Goal: Find specific page/section: Find specific page/section

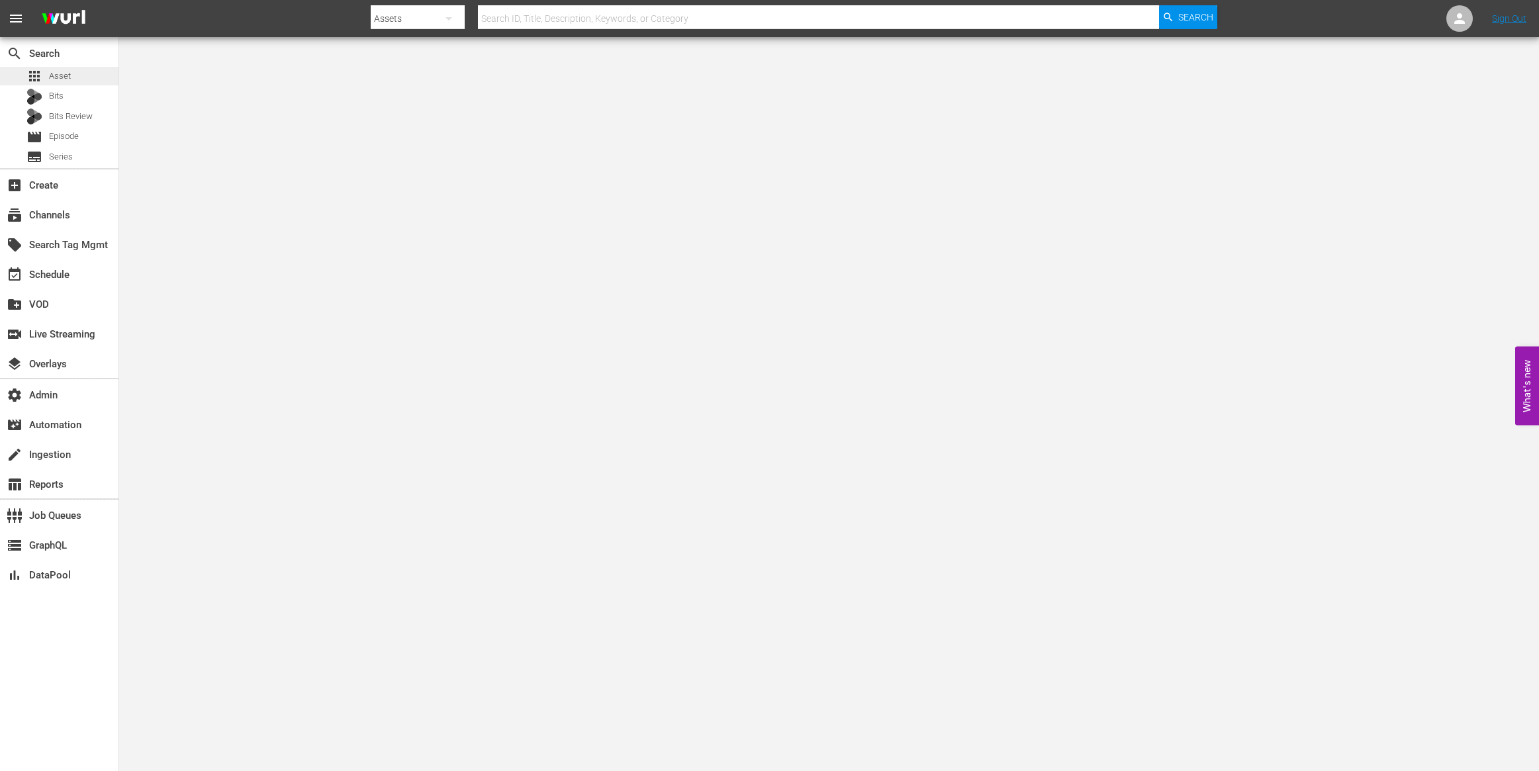
click at [77, 77] on div "apps Asset" at bounding box center [59, 76] width 118 height 19
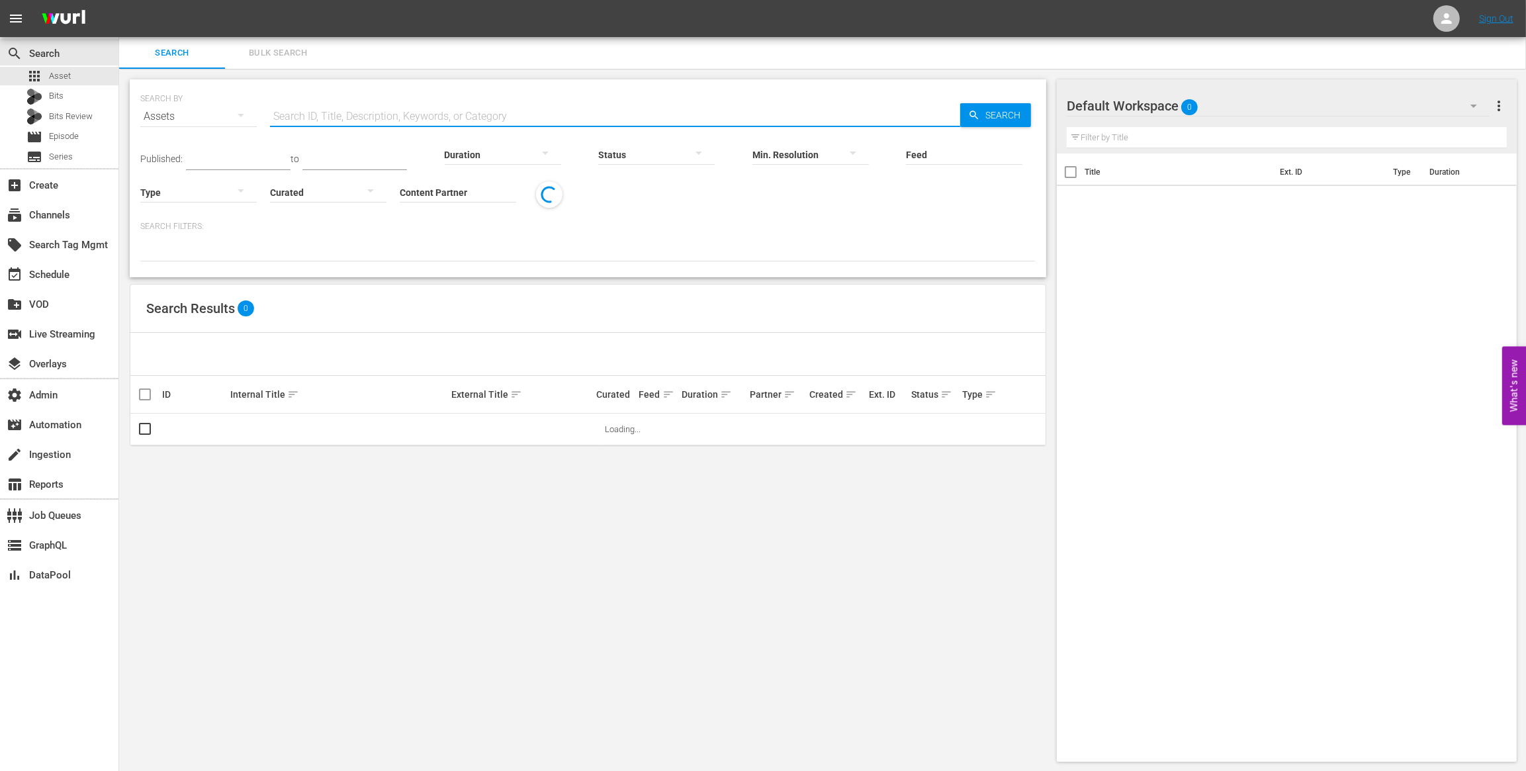
click at [356, 111] on input "text" at bounding box center [615, 117] width 690 height 32
paste input "AMCNVR0000020861"
type input "AMCNVR0000020861"
click at [1000, 122] on div "Feed Feed Title" at bounding box center [964, 146] width 116 height 48
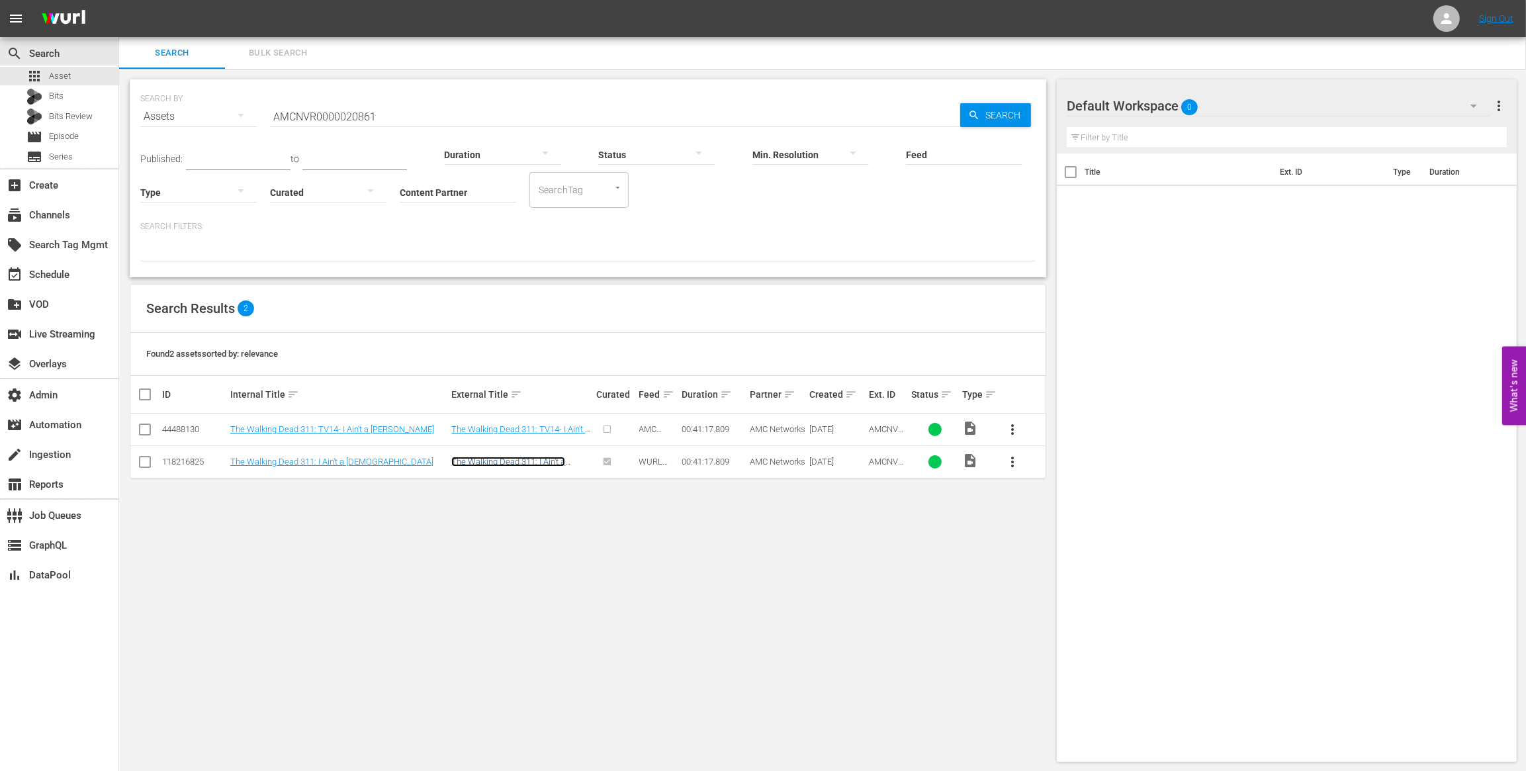
click at [510, 465] on link "The Walking Dead 311: I Ain't a Judas" at bounding box center [508, 467] width 114 height 20
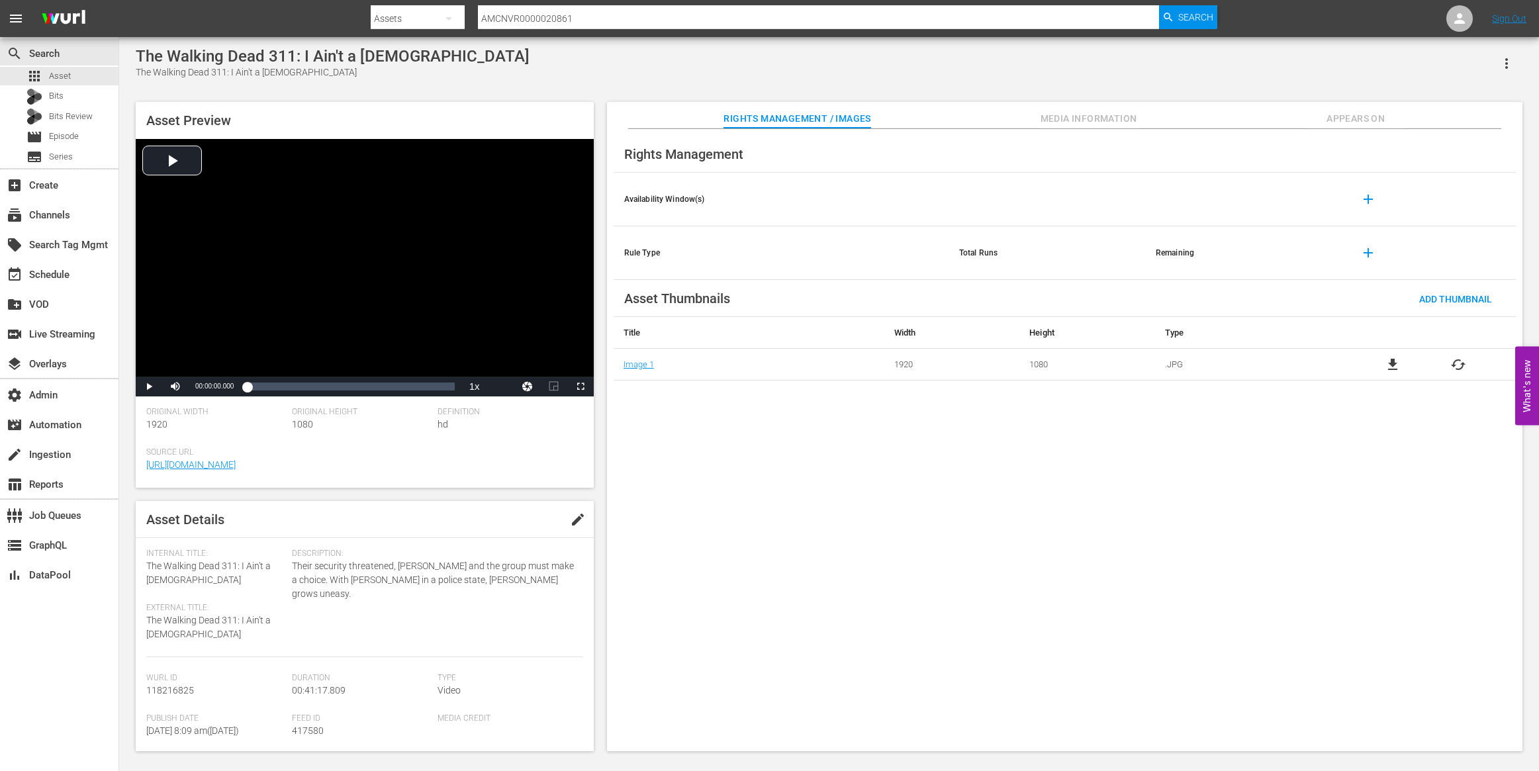
click at [1068, 112] on span "Media Information" at bounding box center [1088, 119] width 99 height 17
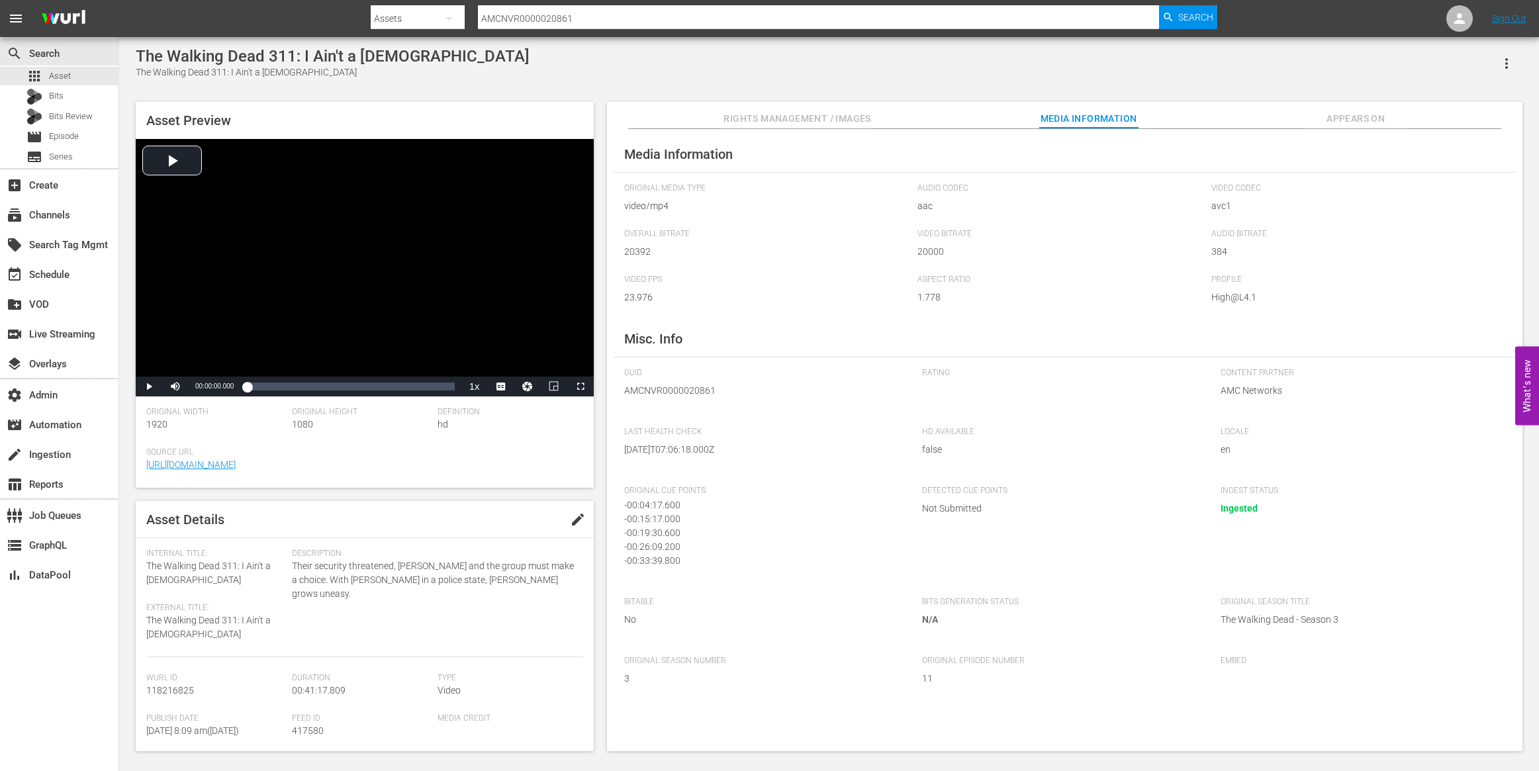
scroll to position [21, 0]
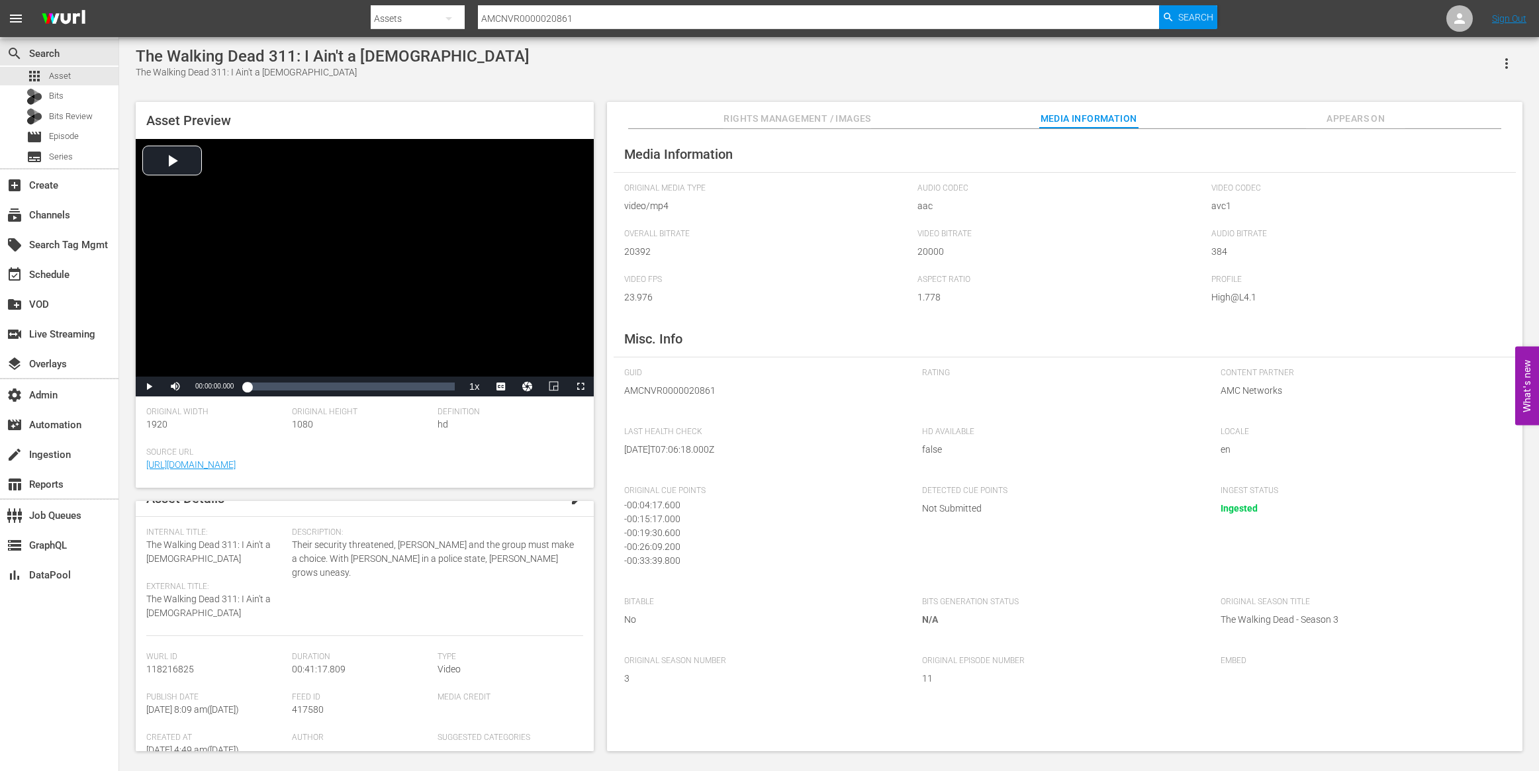
click at [612, 11] on input "AMCNVR0000020861" at bounding box center [818, 19] width 681 height 32
paste input "52278"
type input "AMCNVR0000052278"
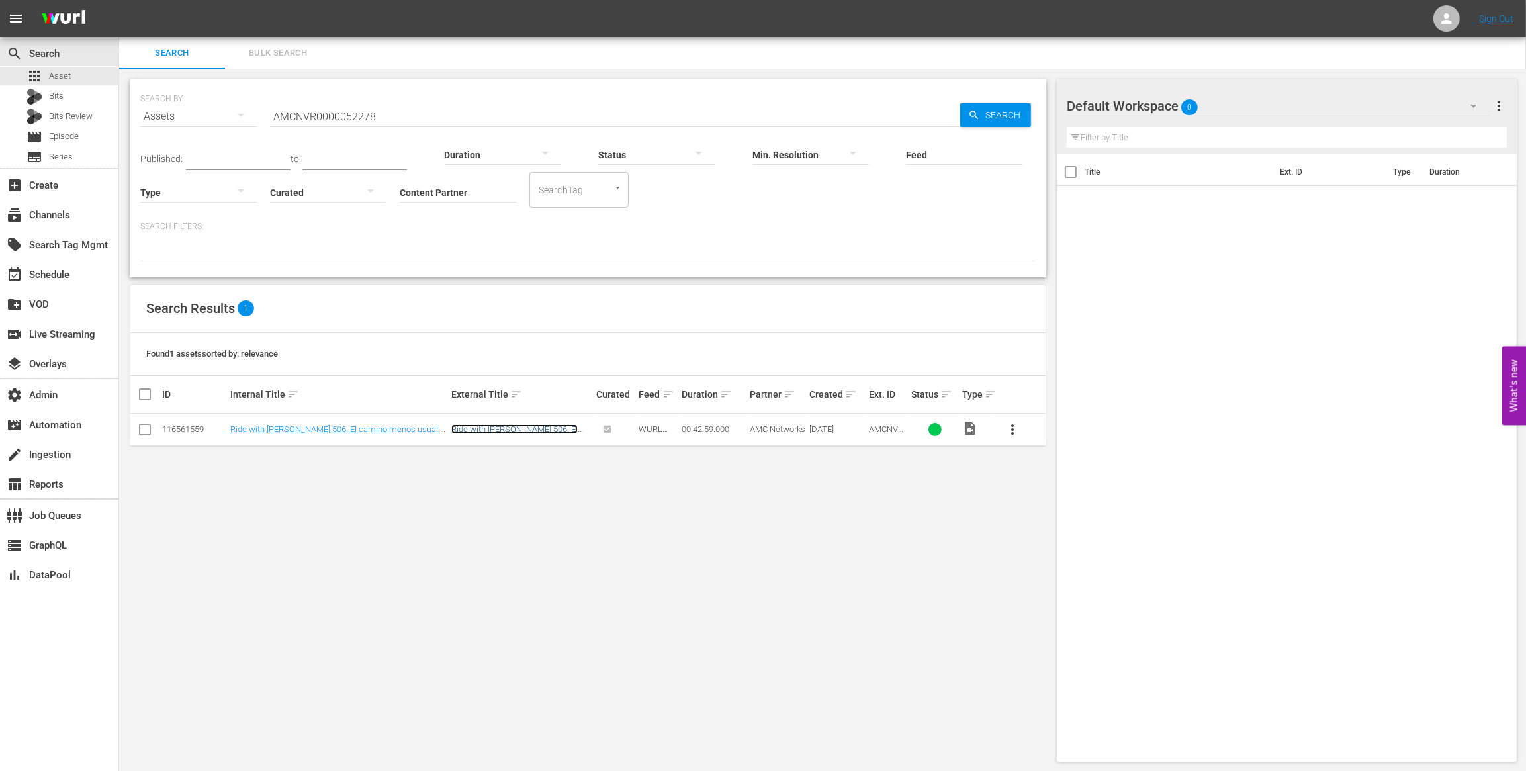
click at [531, 430] on link "Ride with Norman Reedus 506: El camino menos usual: detrás de escena" at bounding box center [514, 439] width 126 height 30
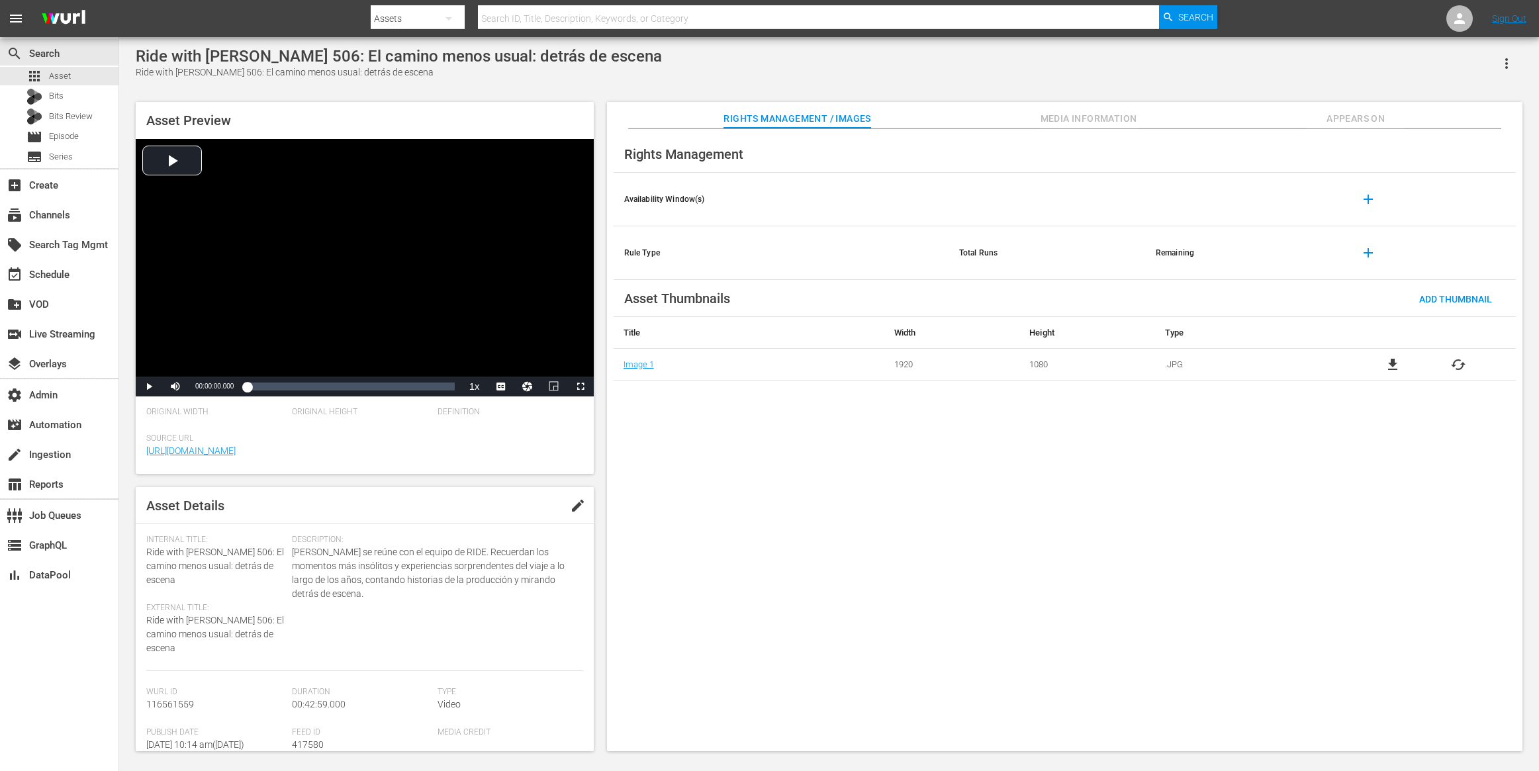
click at [1083, 121] on span "Media Information" at bounding box center [1088, 119] width 99 height 17
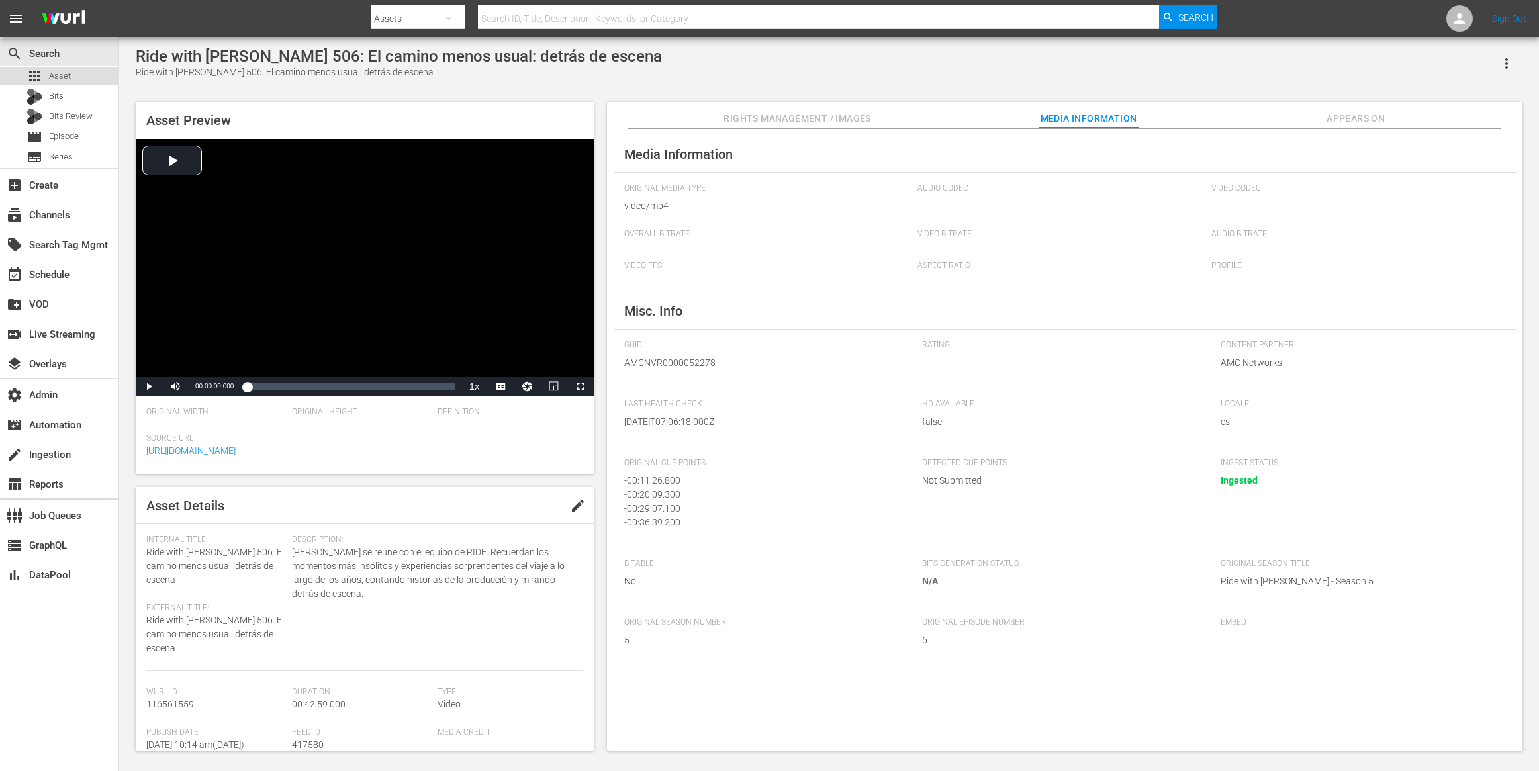
click at [89, 76] on div "apps Asset" at bounding box center [59, 76] width 118 height 19
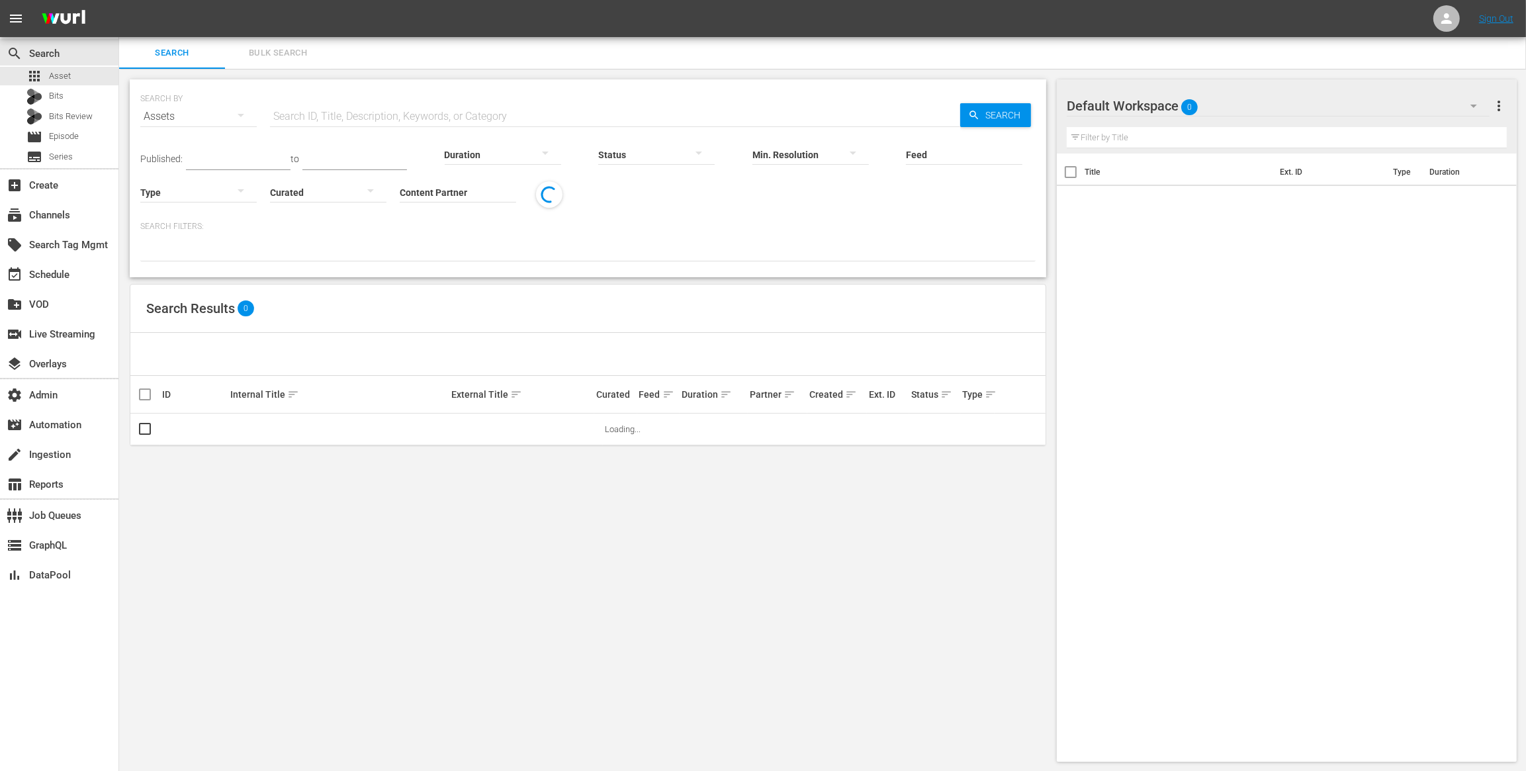
click at [376, 116] on input "text" at bounding box center [615, 117] width 690 height 32
paste input "AMCNVR0000052269"
type input "AMCNVR0000052269"
click at [1007, 117] on span "Search" at bounding box center [1005, 115] width 51 height 24
click at [488, 428] on link "Ride with Norman Reedus 504: Estados Unidos: aventura a través del país" at bounding box center [512, 439] width 123 height 30
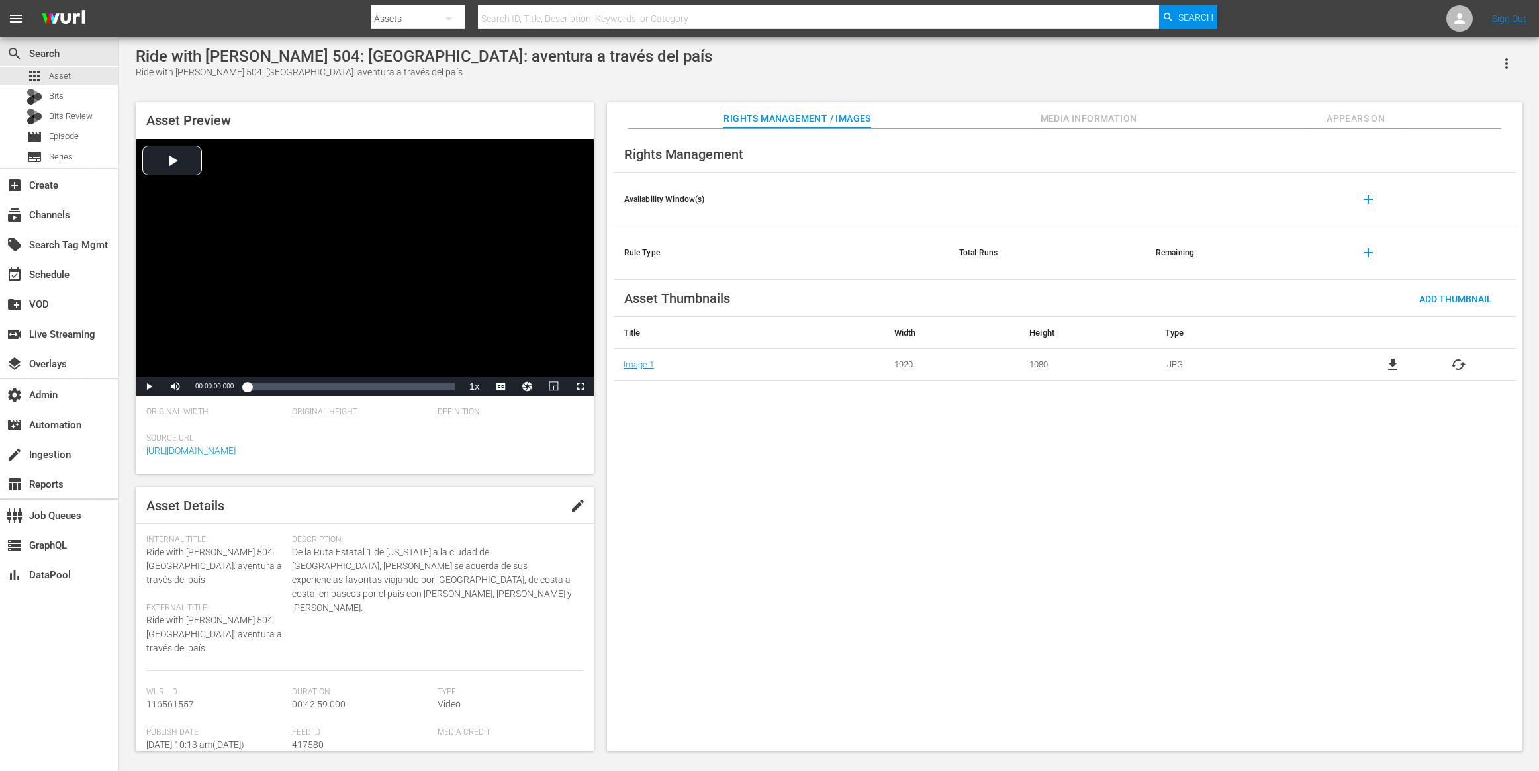
click at [1101, 115] on span "Media Information" at bounding box center [1088, 119] width 99 height 17
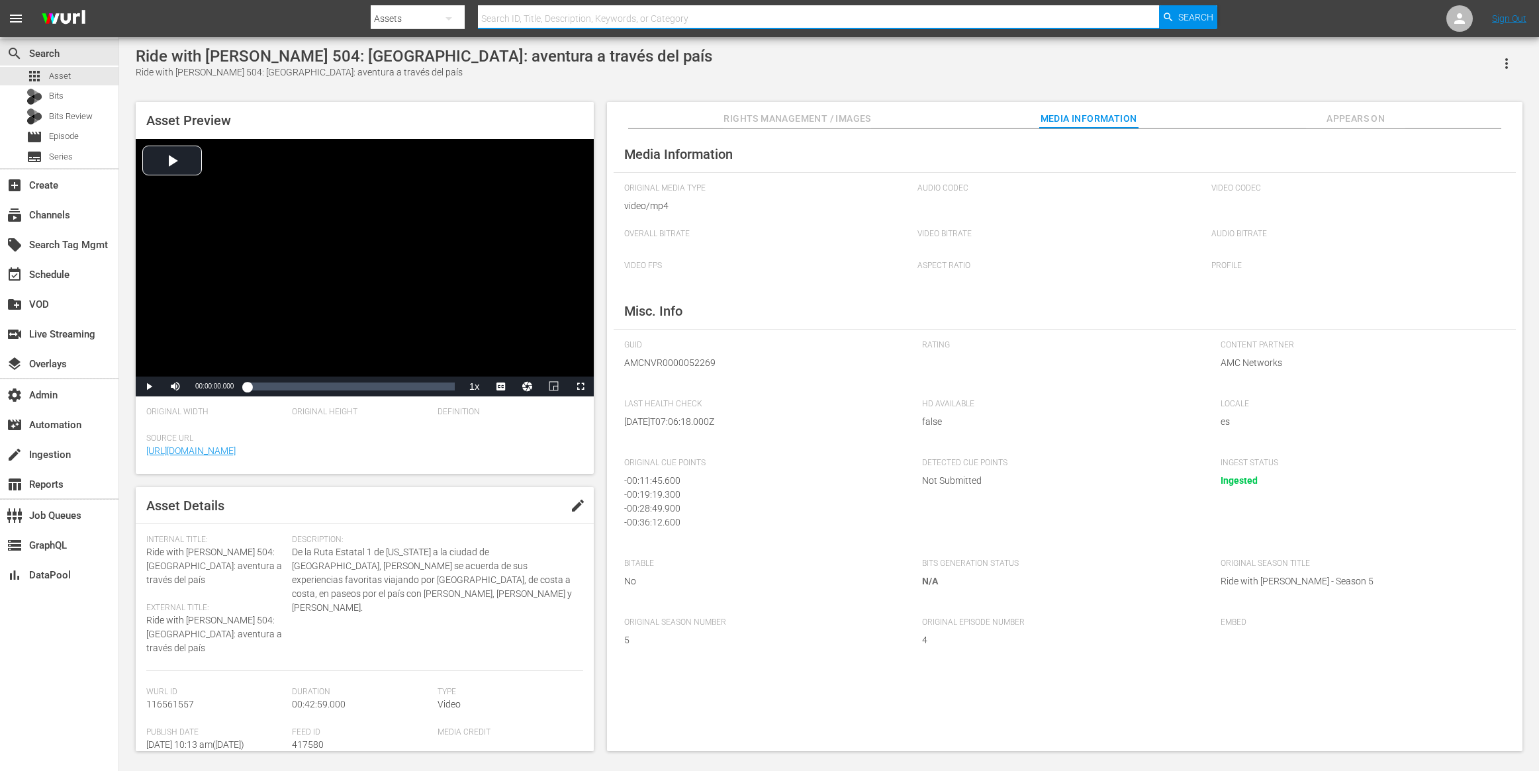
click at [569, 7] on input "text" at bounding box center [818, 19] width 681 height 32
click at [74, 81] on div "apps Asset" at bounding box center [59, 76] width 118 height 19
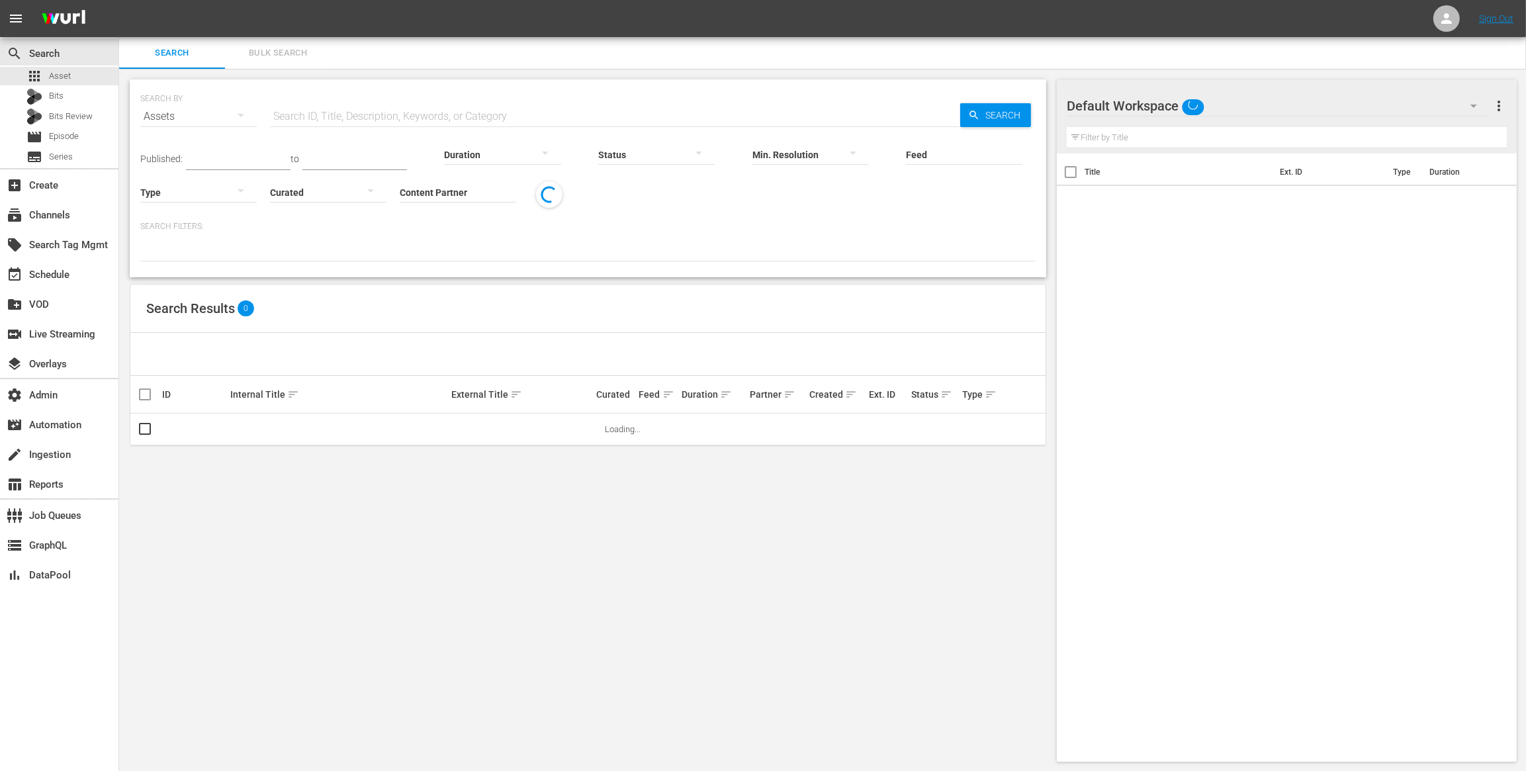
click at [404, 105] on input "text" at bounding box center [615, 117] width 690 height 32
paste input "AMCNVR0000052268"
type input "AMCNVR0000052268"
click at [997, 117] on span "Search" at bounding box center [1005, 115] width 51 height 24
click at [528, 430] on link "Ride with Norman Reedus 503: Un viaje por la memoria de Norman" at bounding box center [516, 439] width 130 height 30
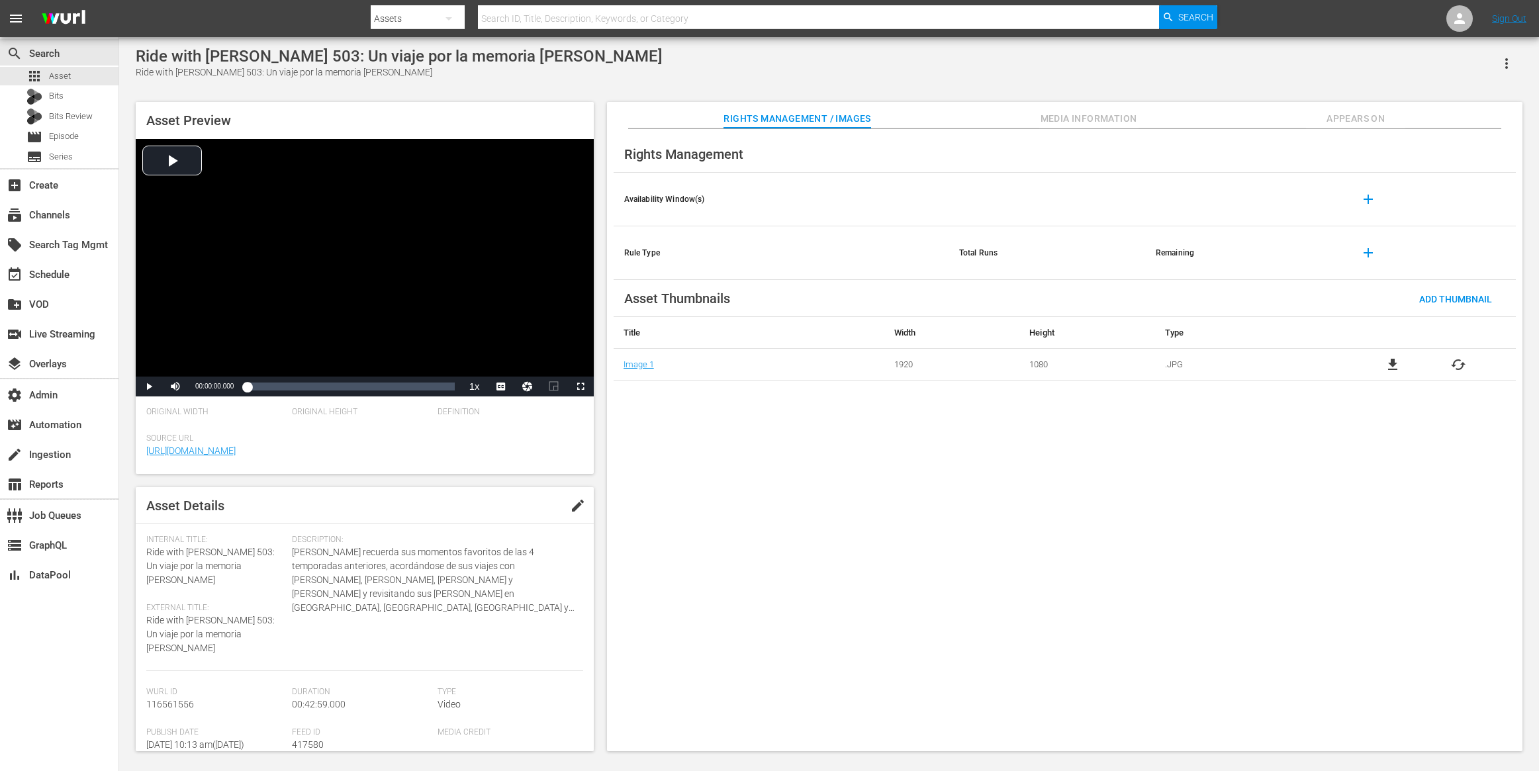
click at [1079, 122] on span "Media Information" at bounding box center [1088, 119] width 99 height 17
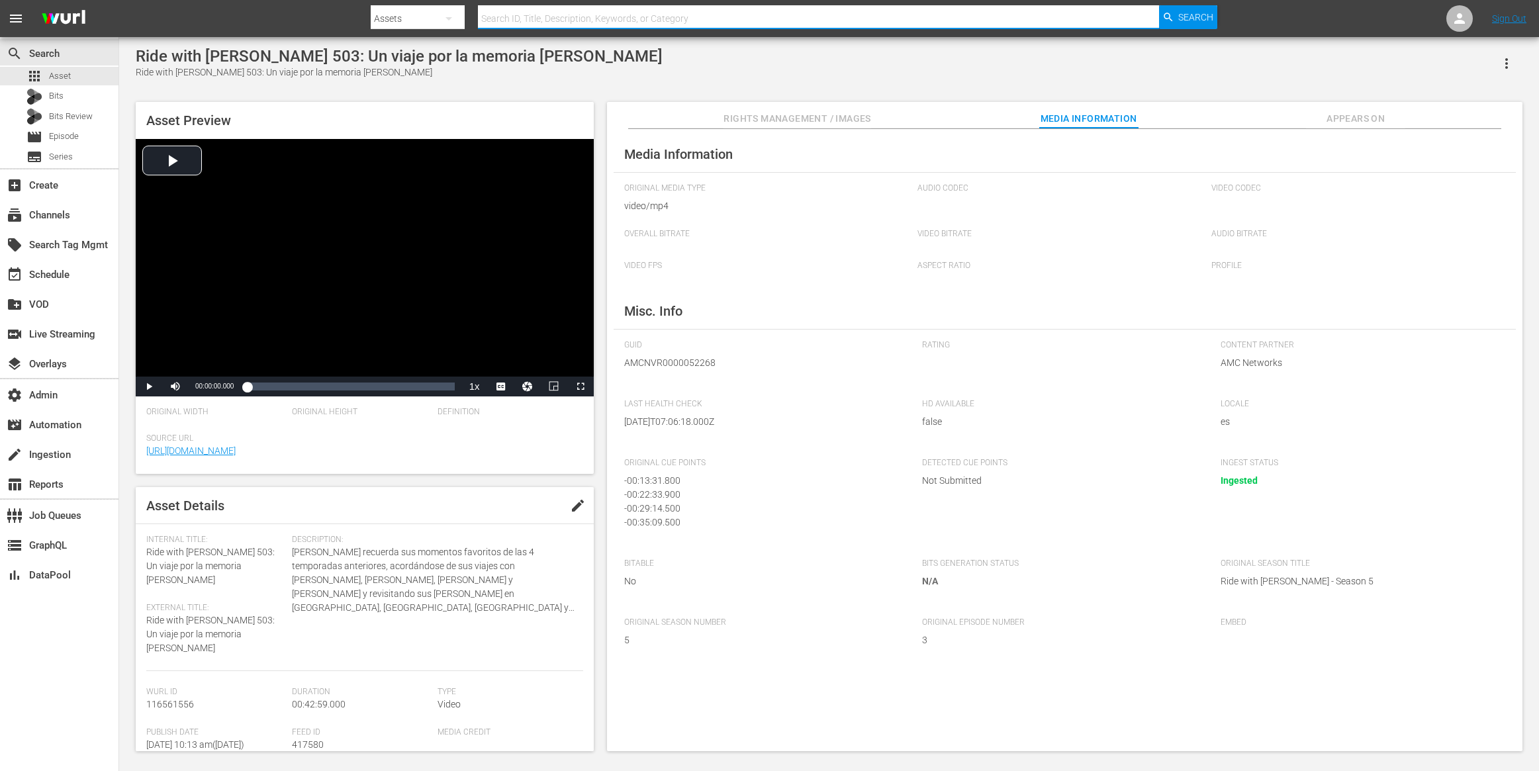
click at [535, 17] on input "text" at bounding box center [818, 19] width 681 height 32
paste input "AMCNVR0000052262"
type input "AMCNVR0000052262"
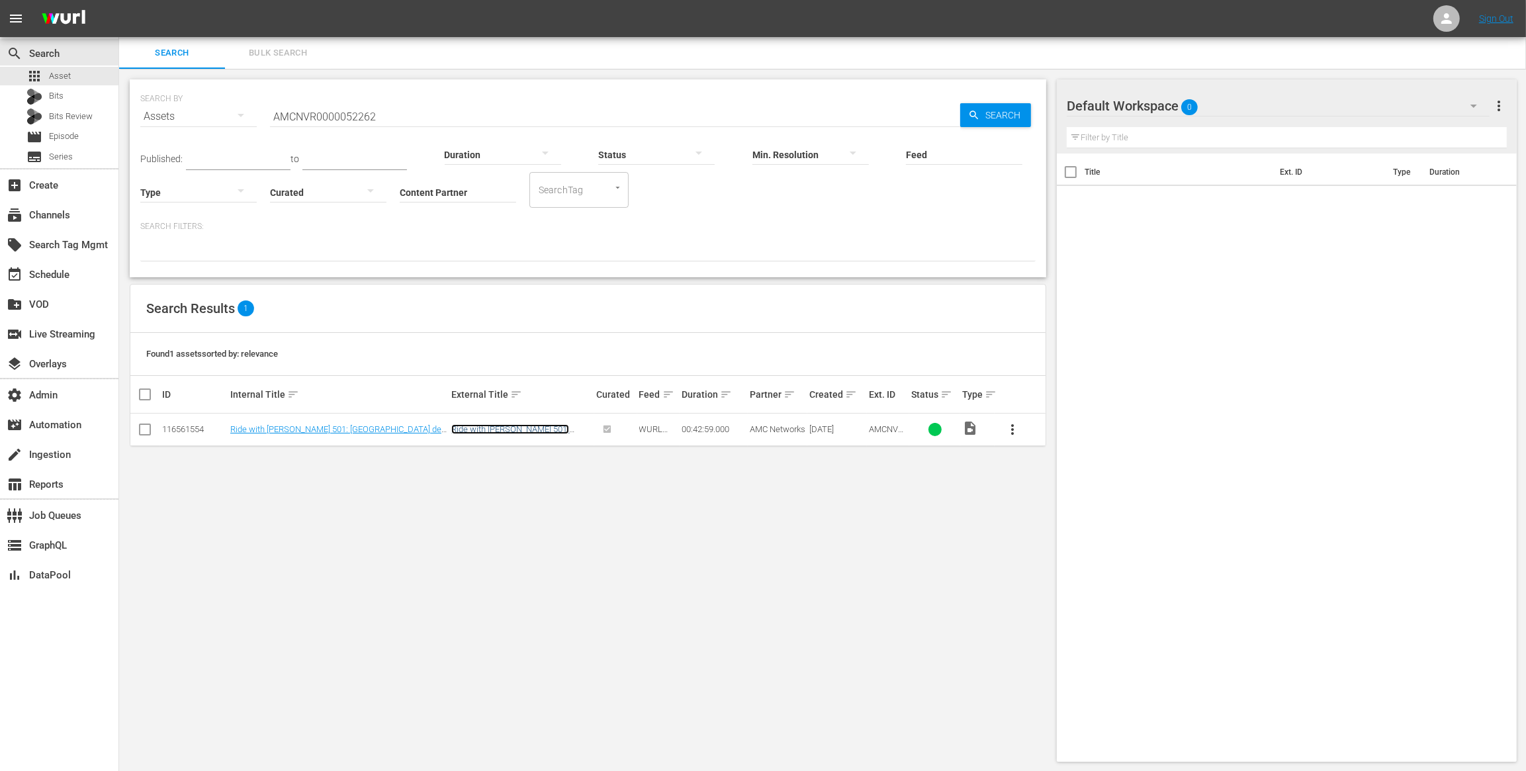
click at [461, 425] on link "Ride with Norman Reedus 501: La Isla del Norte de Nueva Zelanda con Josh Brolin" at bounding box center [510, 444] width 118 height 40
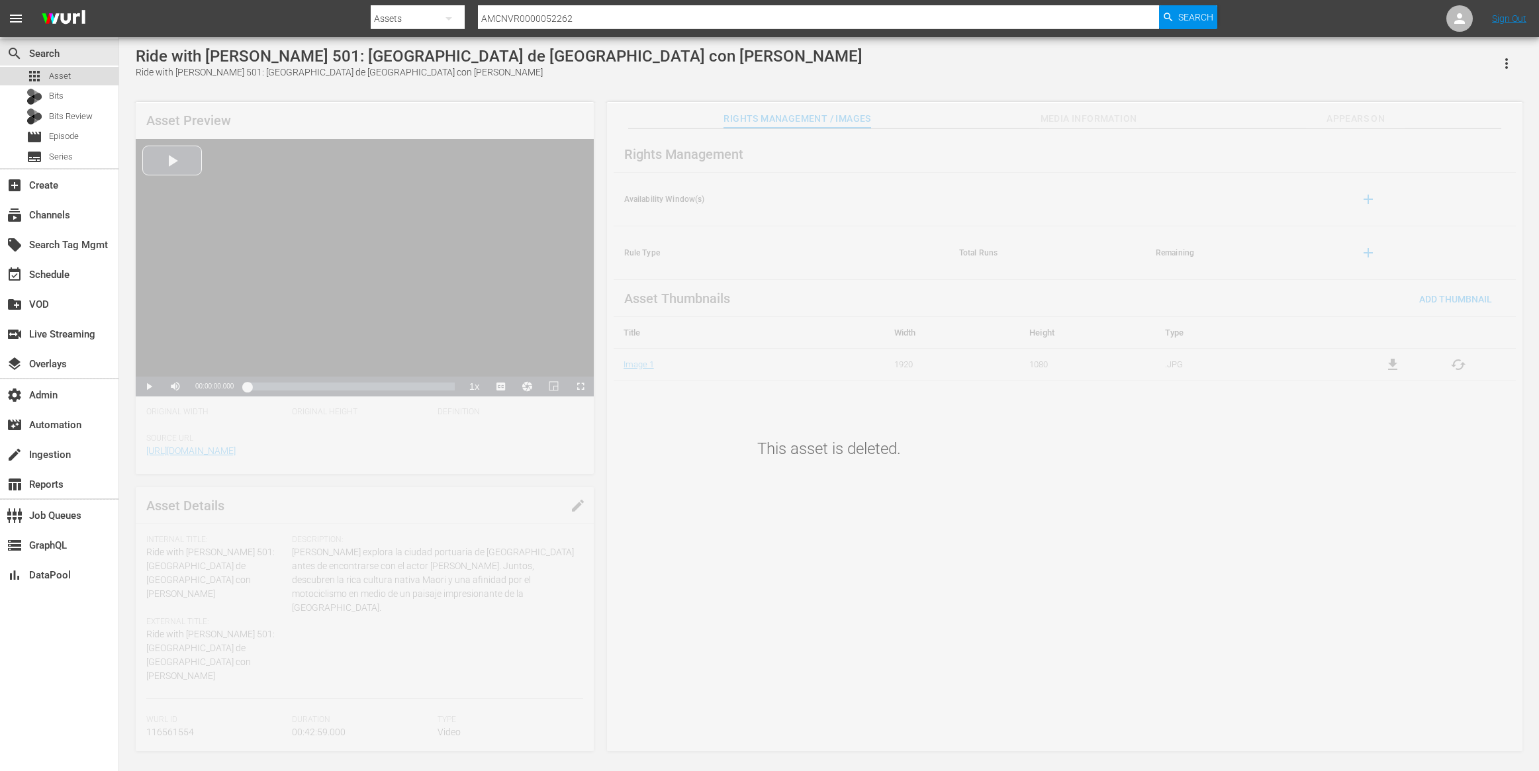
click at [83, 83] on div "apps Asset" at bounding box center [59, 76] width 118 height 19
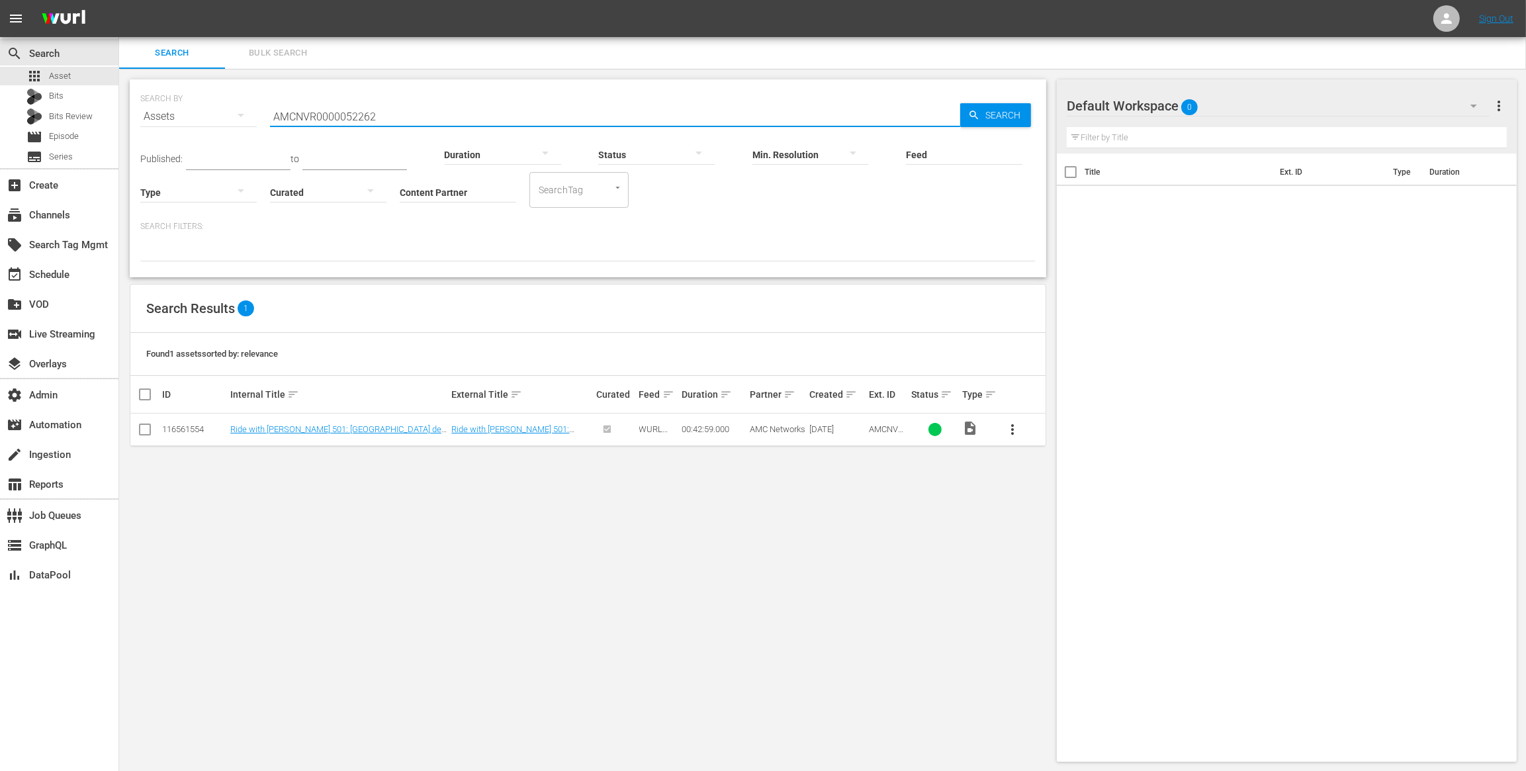
click at [415, 118] on input "AMCNVR0000052262" at bounding box center [615, 117] width 690 height 32
click at [416, 118] on input "AMCNVR0000052262" at bounding box center [615, 117] width 690 height 32
paste input "6"
type input "AMCNVR0000052266"
click at [978, 112] on icon "button" at bounding box center [974, 115] width 12 height 12
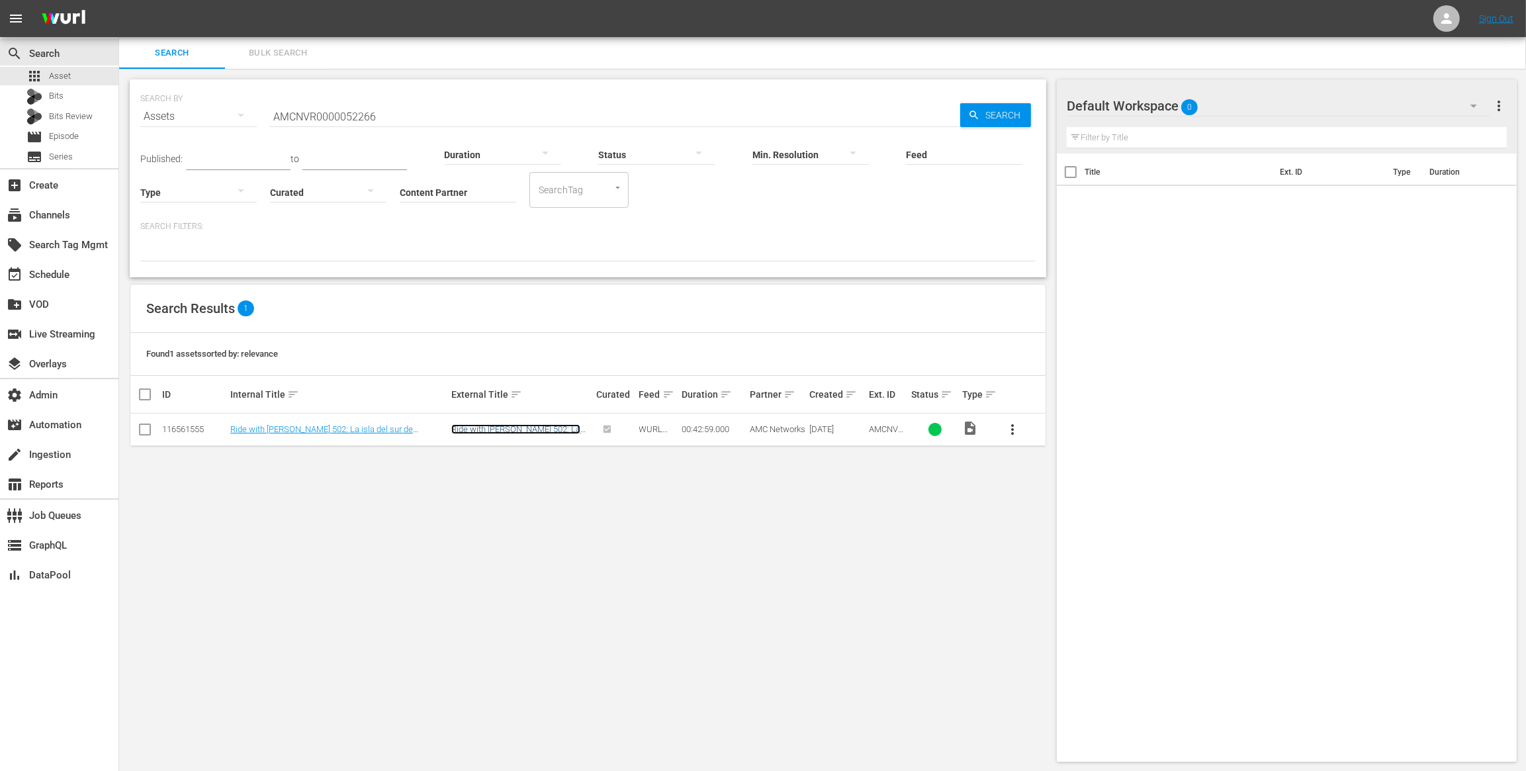
click at [471, 428] on link "Ride with Norman Reedus 502: La isla del sur de Nueva Zelanda con Dylan McDermo…" at bounding box center [518, 439] width 134 height 30
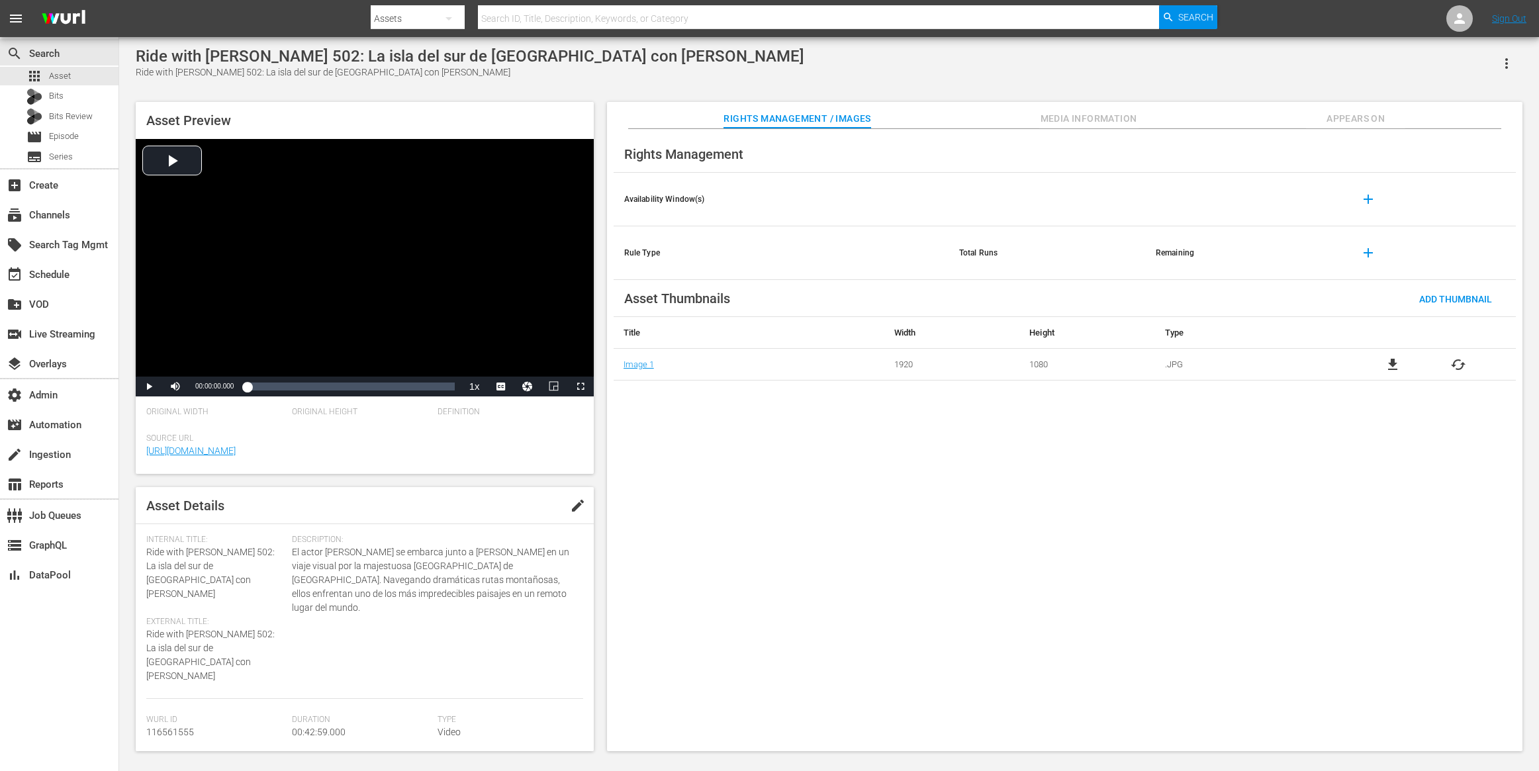
click at [704, 51] on div "Ride with [PERSON_NAME] 502: La isla del sur de [GEOGRAPHIC_DATA] con [PERSON_N…" at bounding box center [470, 56] width 668 height 19
click at [633, 24] on input "text" at bounding box center [818, 19] width 681 height 32
paste input "UMC1355633"
type input "UMC1355633"
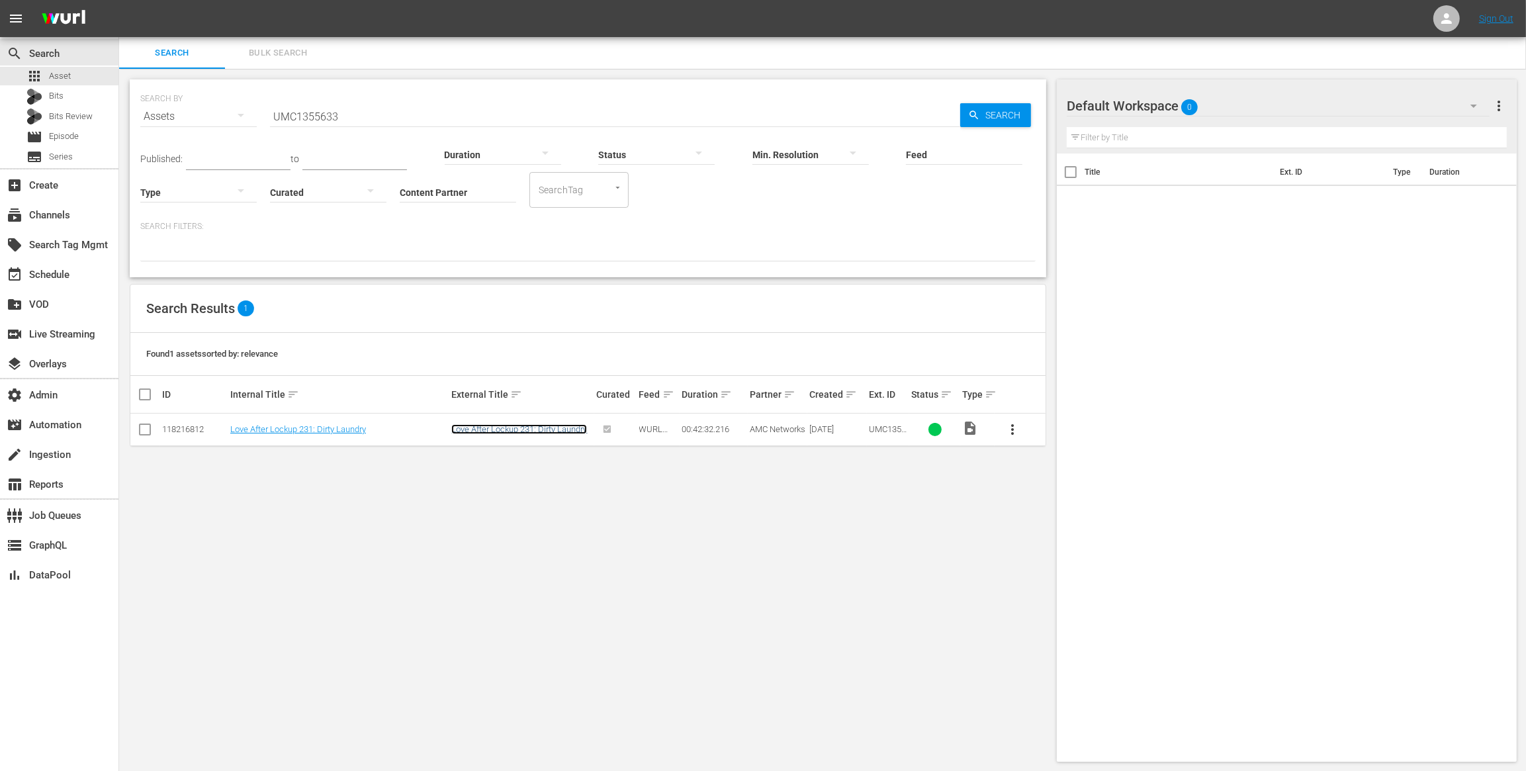
click at [542, 426] on link "Love After Lockup 231: Dirty Laundry" at bounding box center [519, 429] width 136 height 10
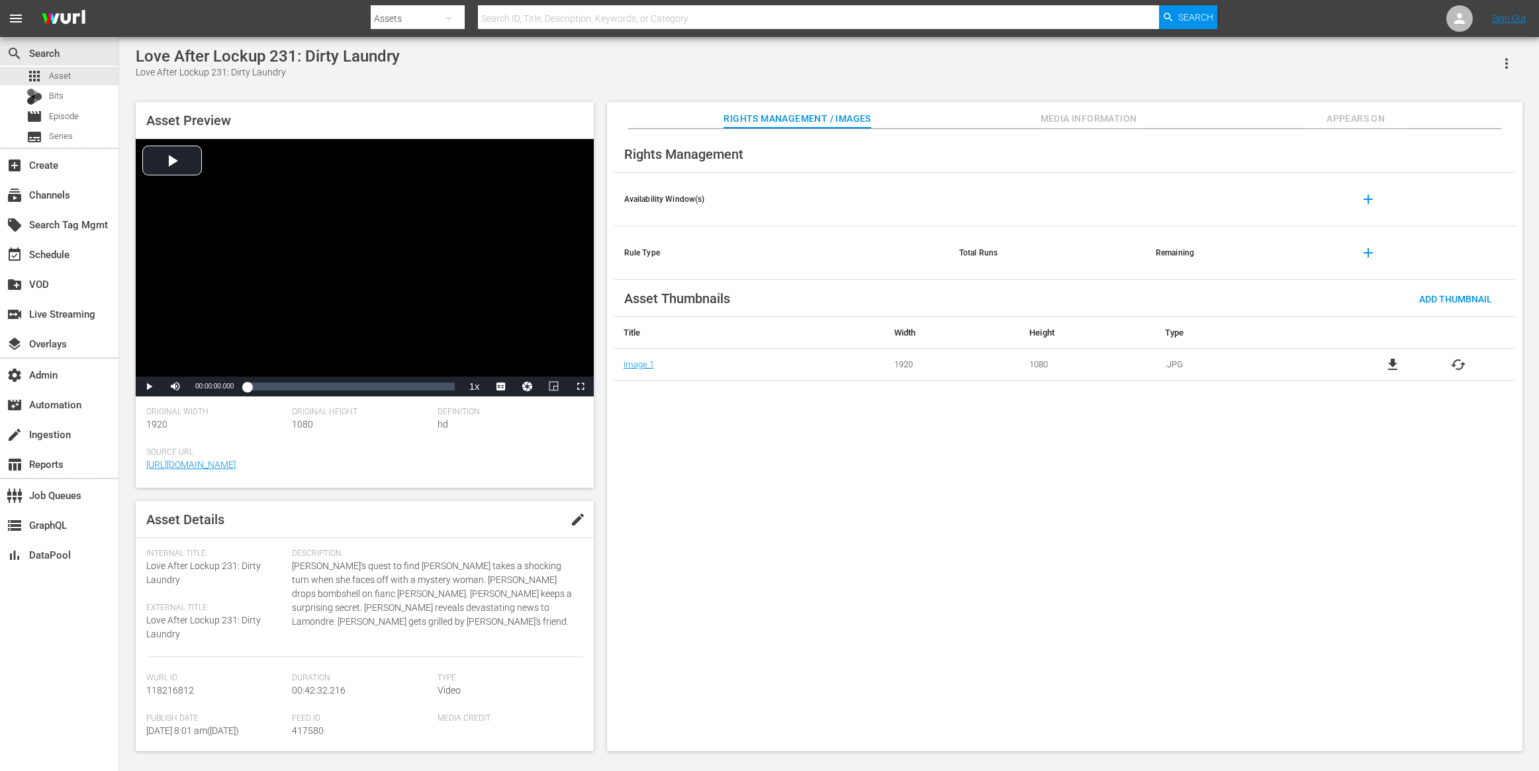
click at [1076, 115] on span "Media Information" at bounding box center [1088, 119] width 99 height 17
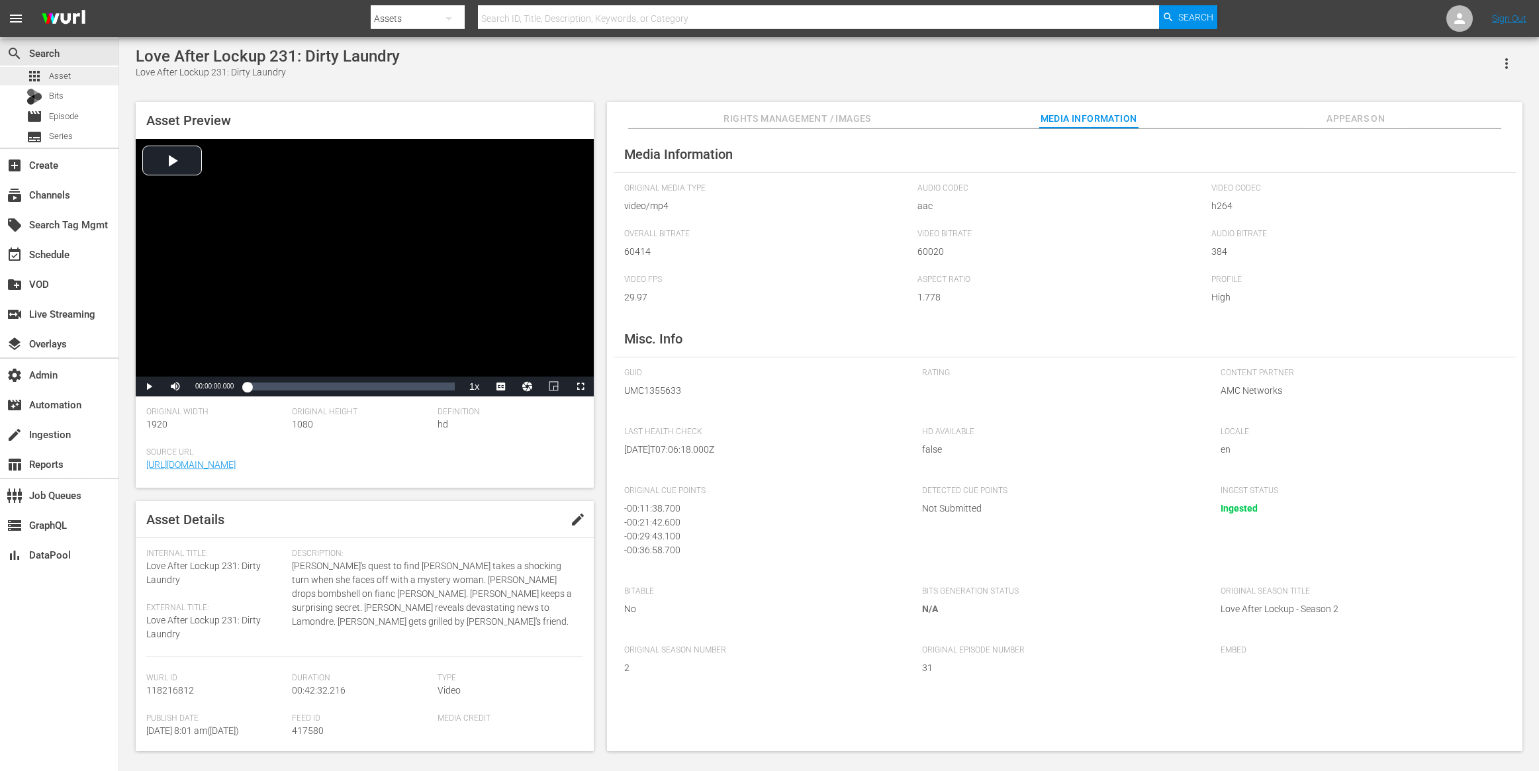
click at [91, 70] on div "apps Asset" at bounding box center [59, 76] width 118 height 19
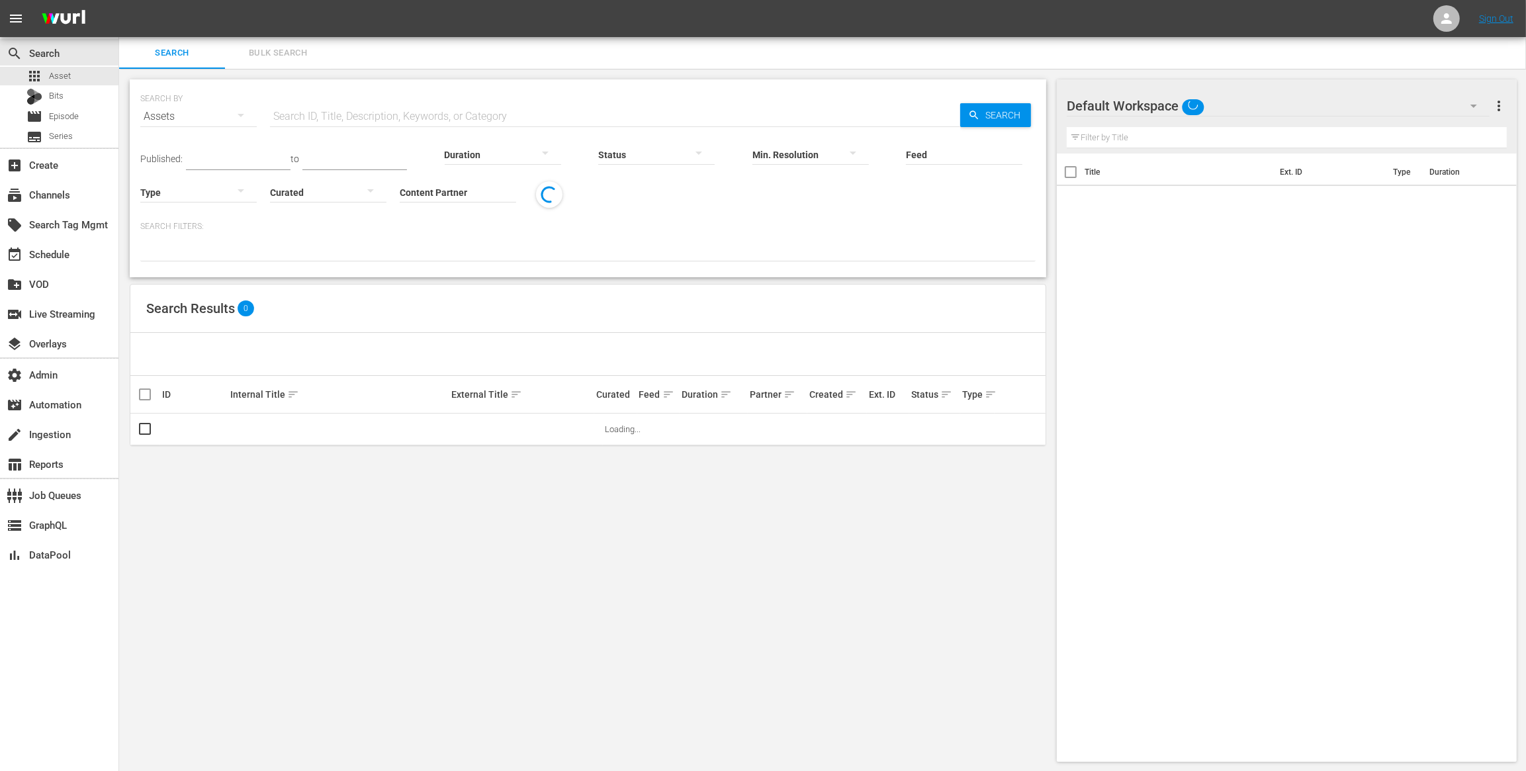
click at [432, 115] on input "text" at bounding box center [615, 117] width 690 height 32
paste input "UMC1355638"
type input "UMC1355638"
click at [1018, 115] on span "Search" at bounding box center [1005, 115] width 51 height 24
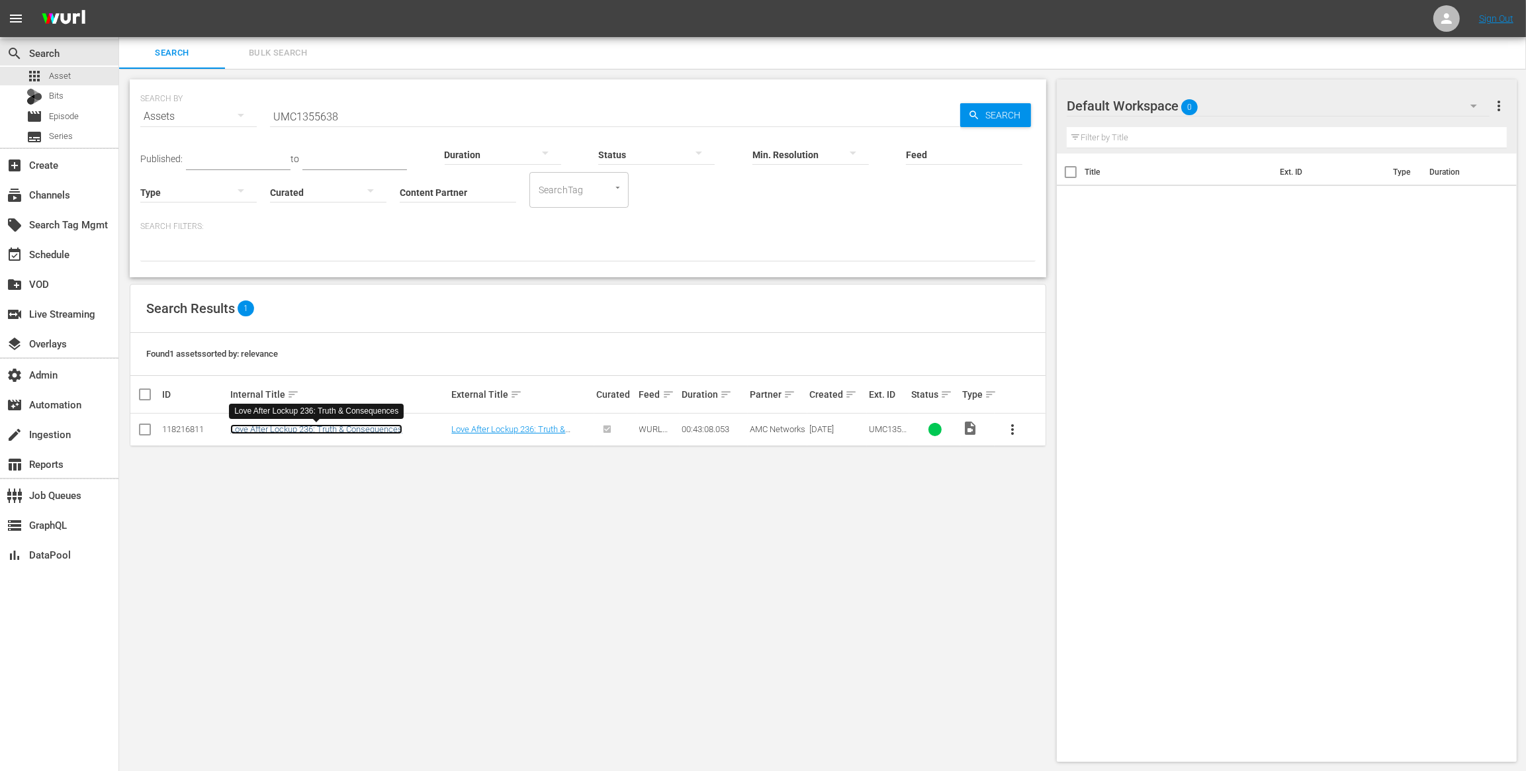
click at [338, 428] on link "Love After Lockup 236: Truth & Consequences" at bounding box center [316, 429] width 172 height 10
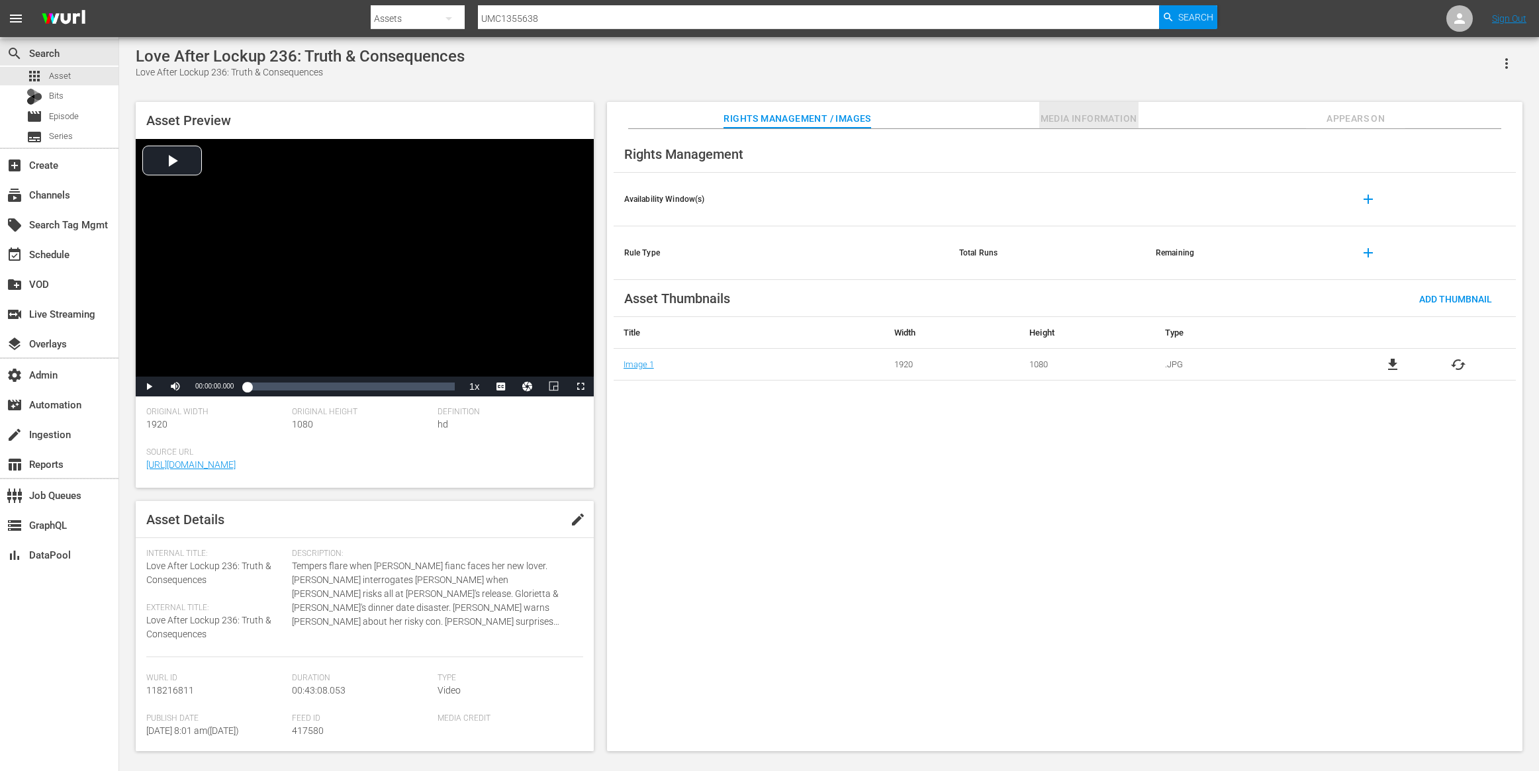
click at [1100, 111] on span "Media Information" at bounding box center [1088, 119] width 99 height 17
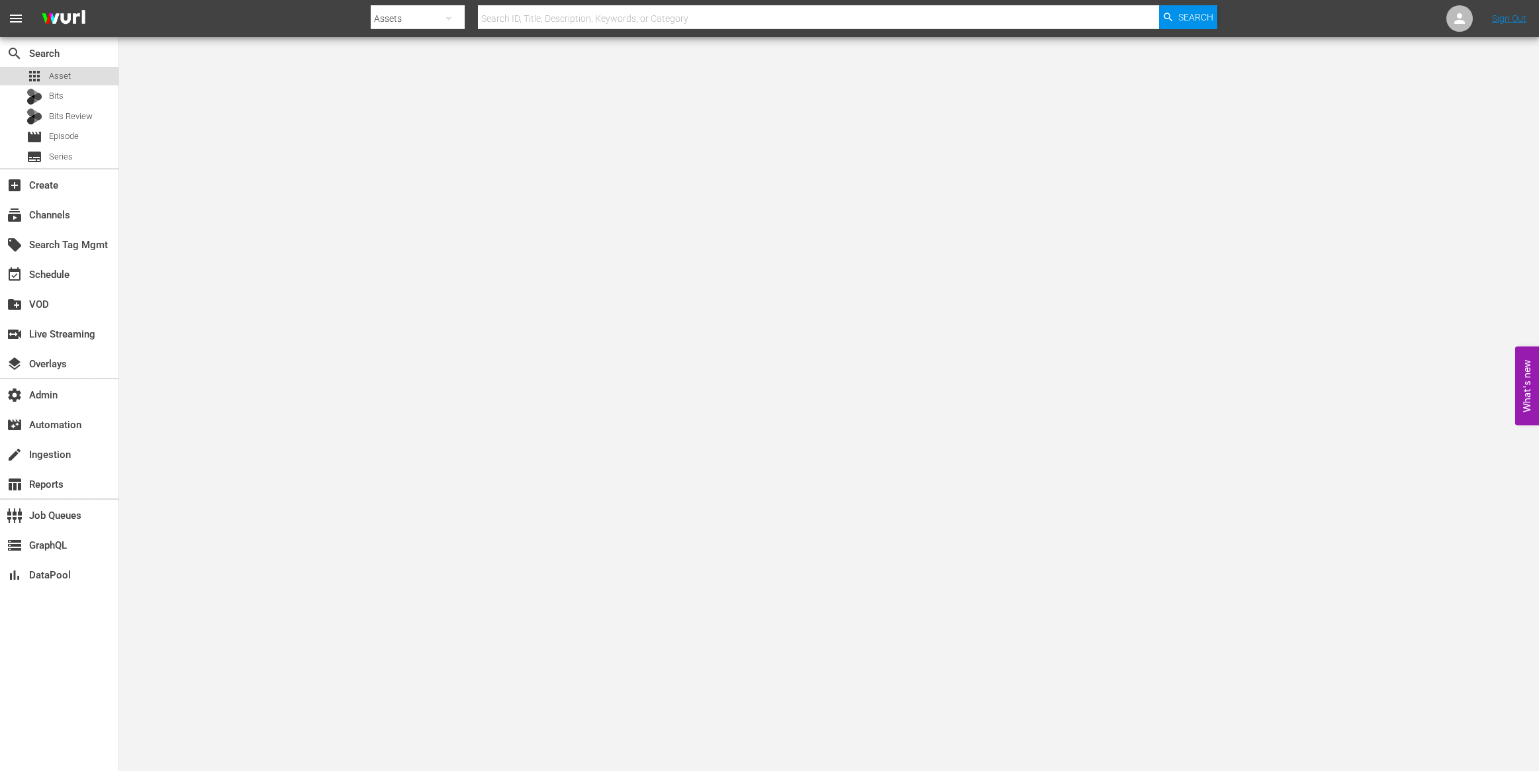
click at [68, 77] on span "Asset" at bounding box center [60, 75] width 22 height 13
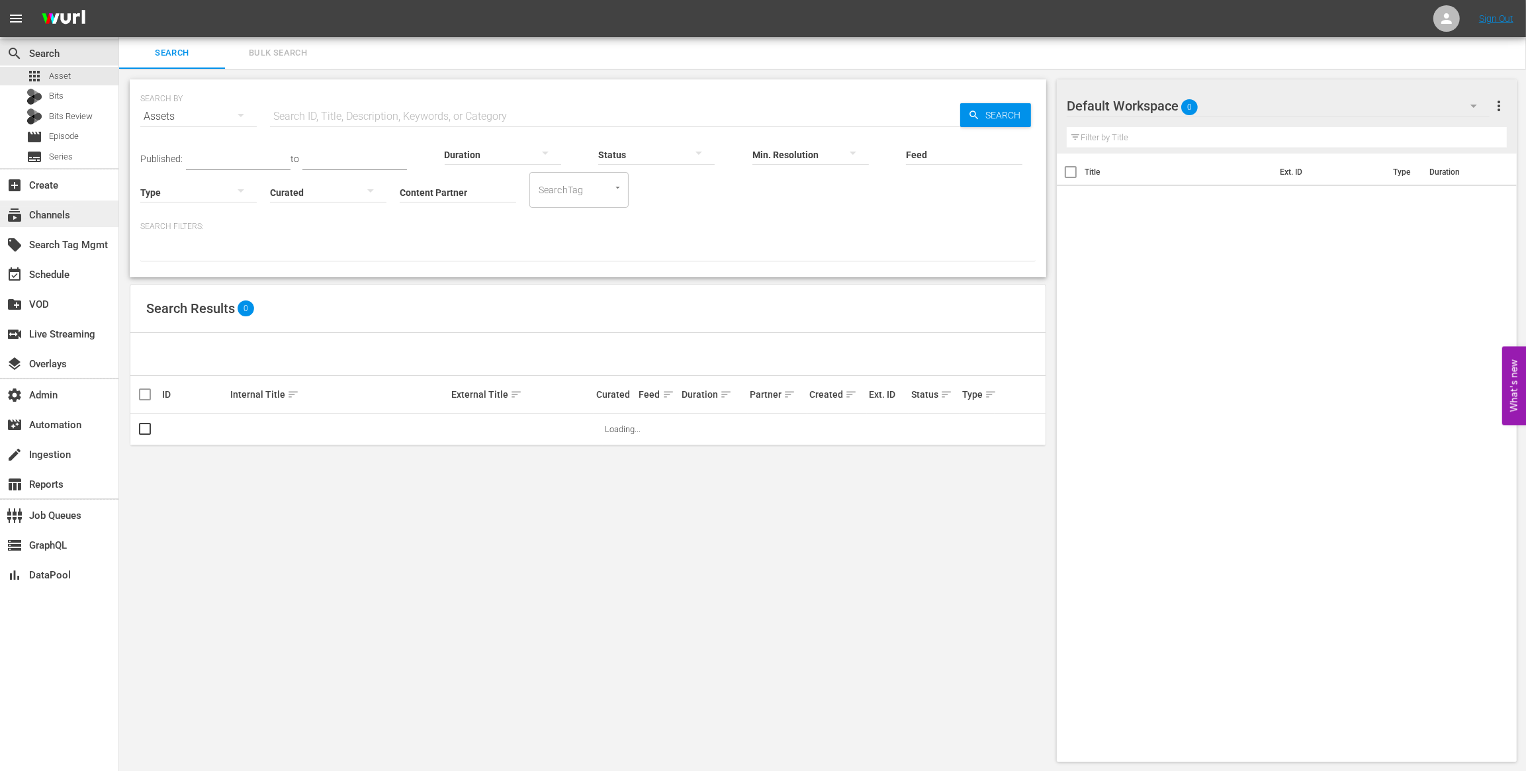
click at [64, 208] on div "subscriptions Channels" at bounding box center [37, 213] width 74 height 12
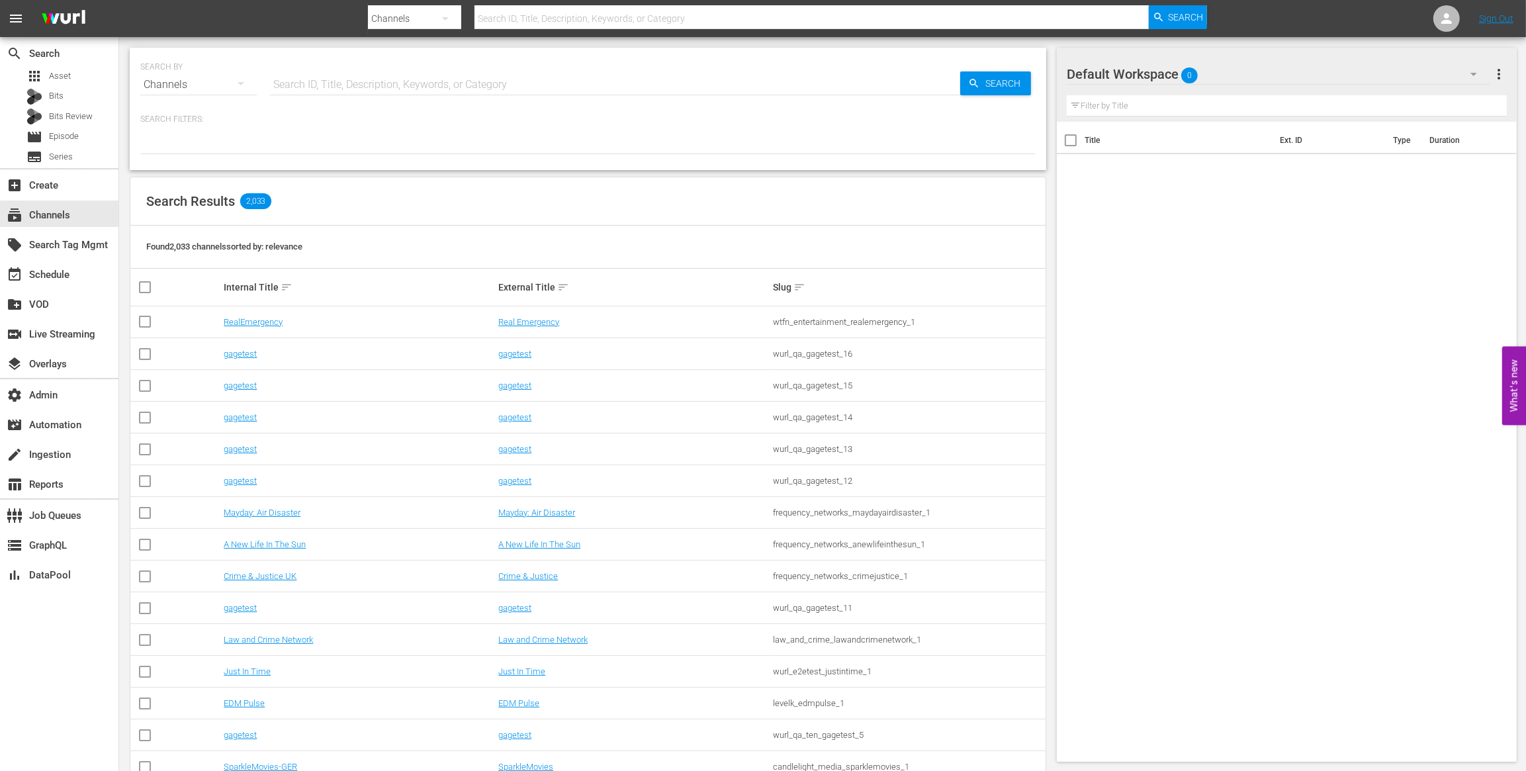
click at [345, 81] on input "text" at bounding box center [615, 85] width 690 height 32
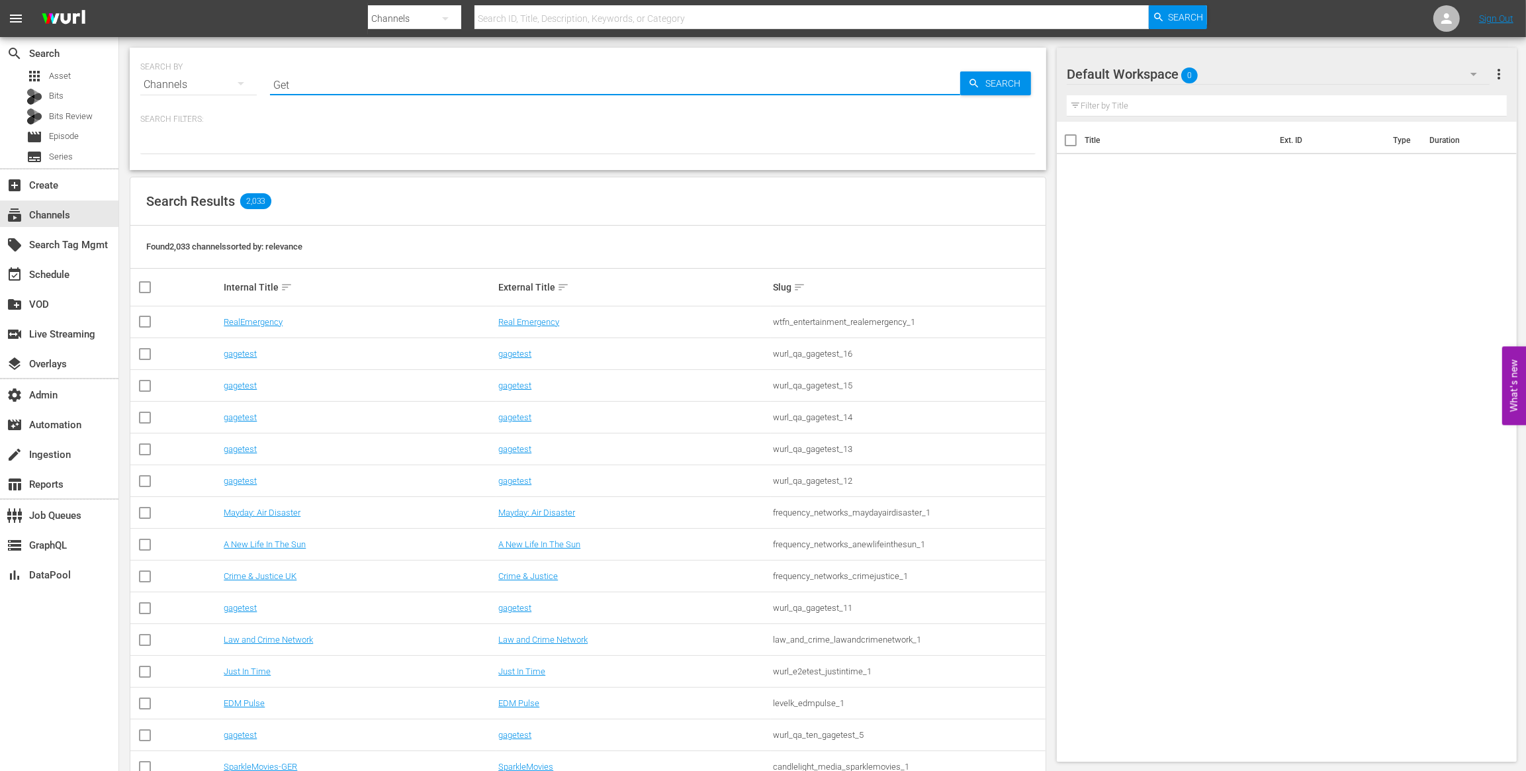
type input "Get"
click at [663, 177] on div "Search Results 31 Found 31 channels sorted by: relevance Internal Title sort Ex…" at bounding box center [588, 576] width 917 height 798
click at [426, 91] on input "Get" at bounding box center [615, 85] width 690 height 32
type input "Get tv"
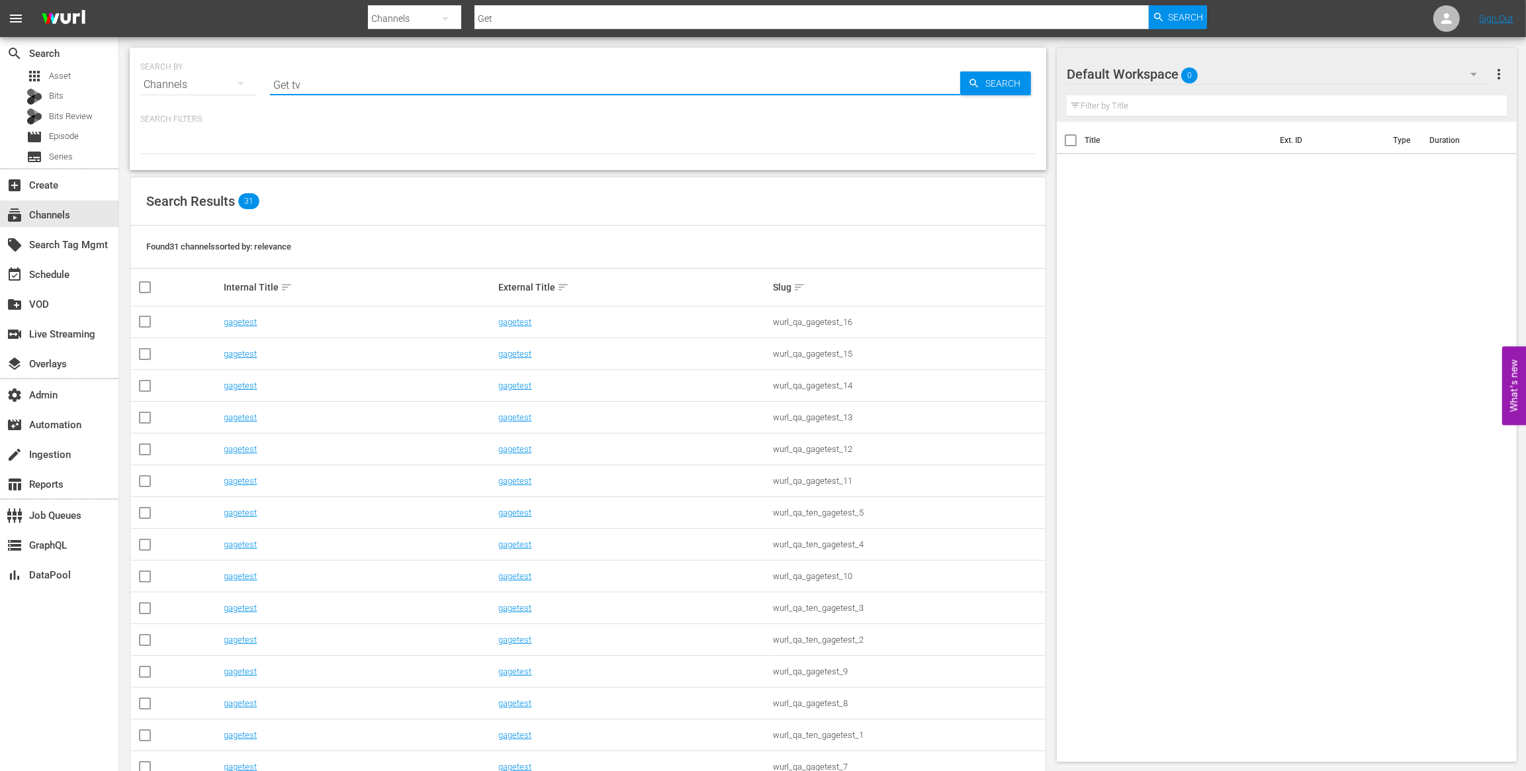
type input "Get tv"
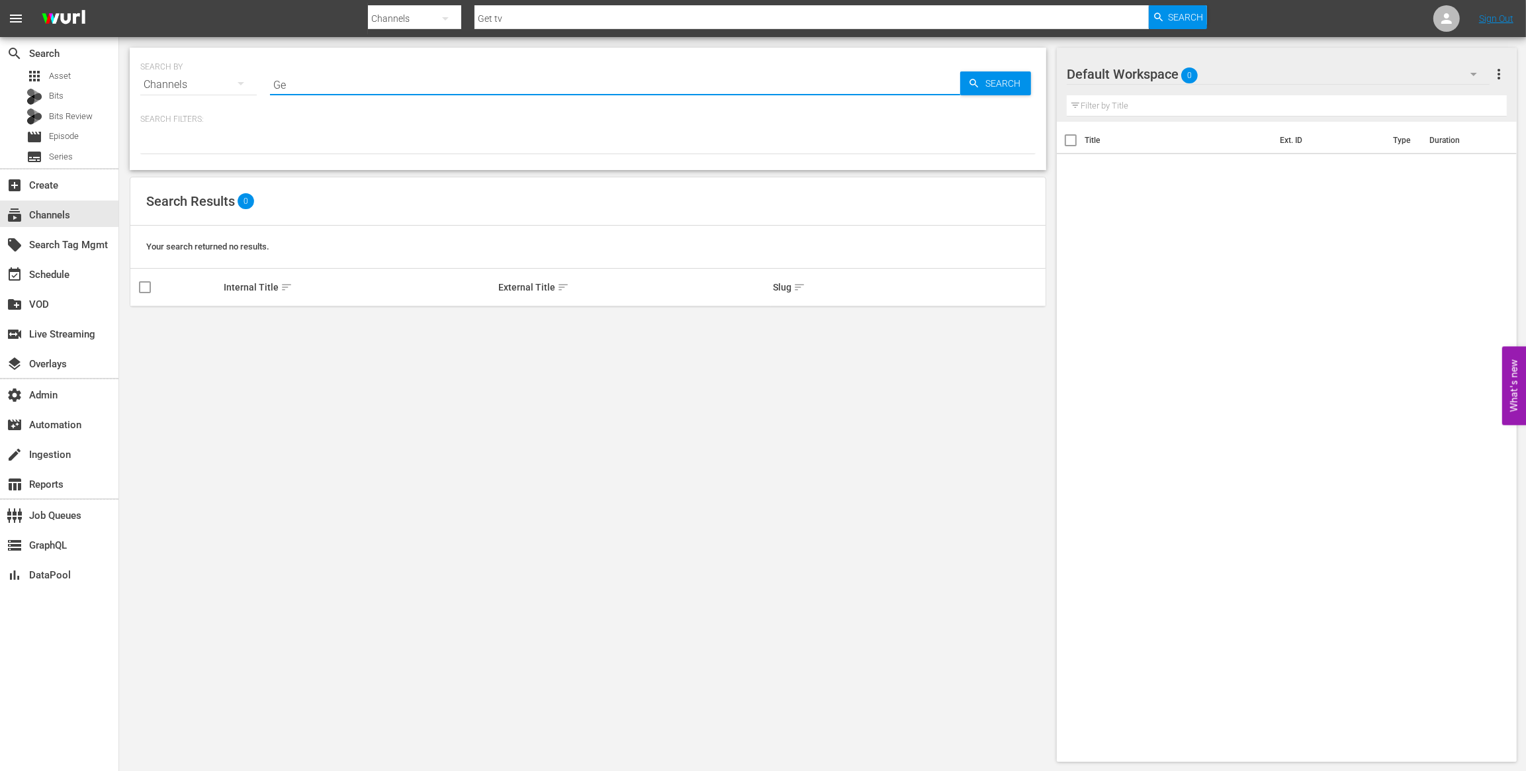
type input "G"
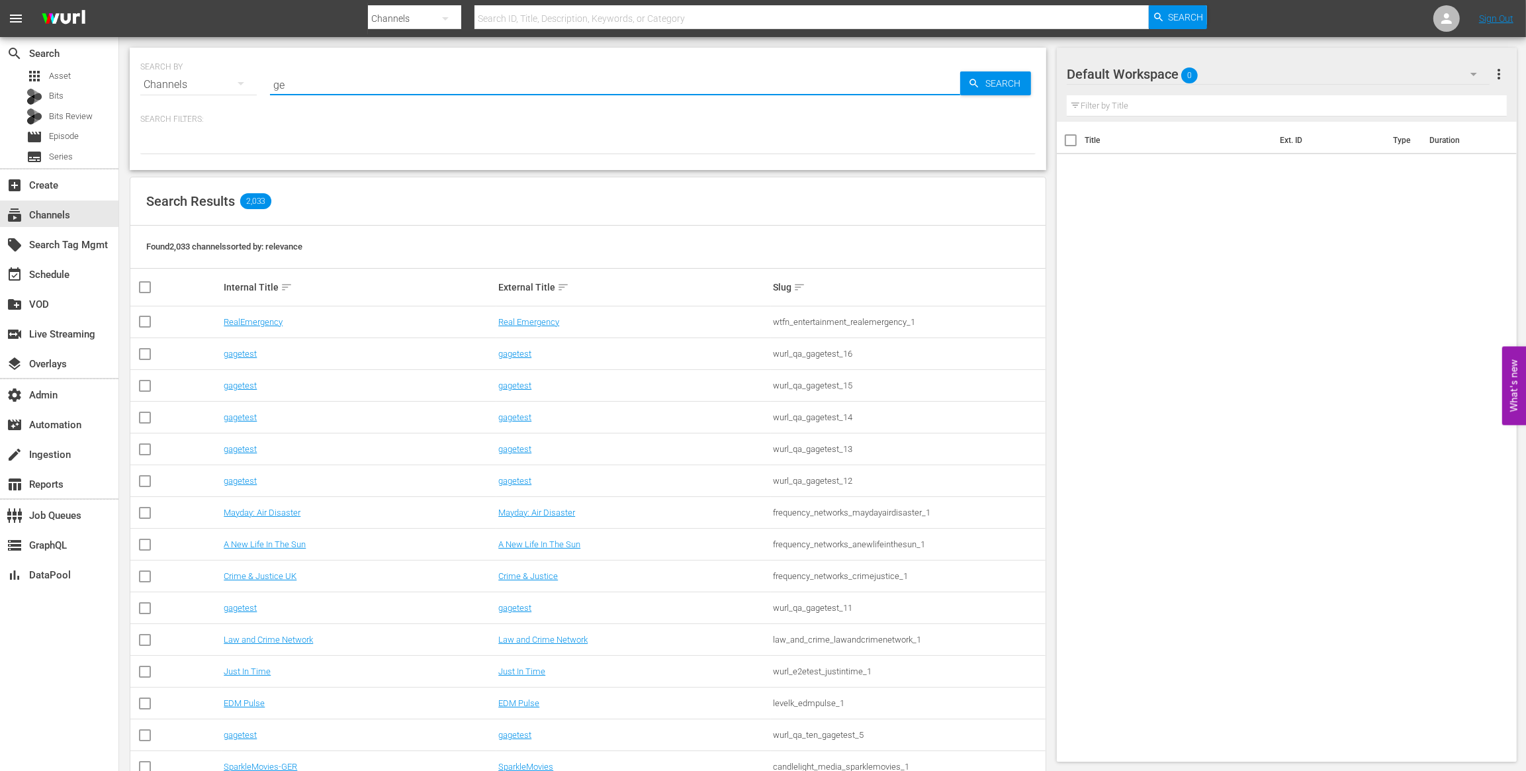
type input "get"
type input "get comedy"
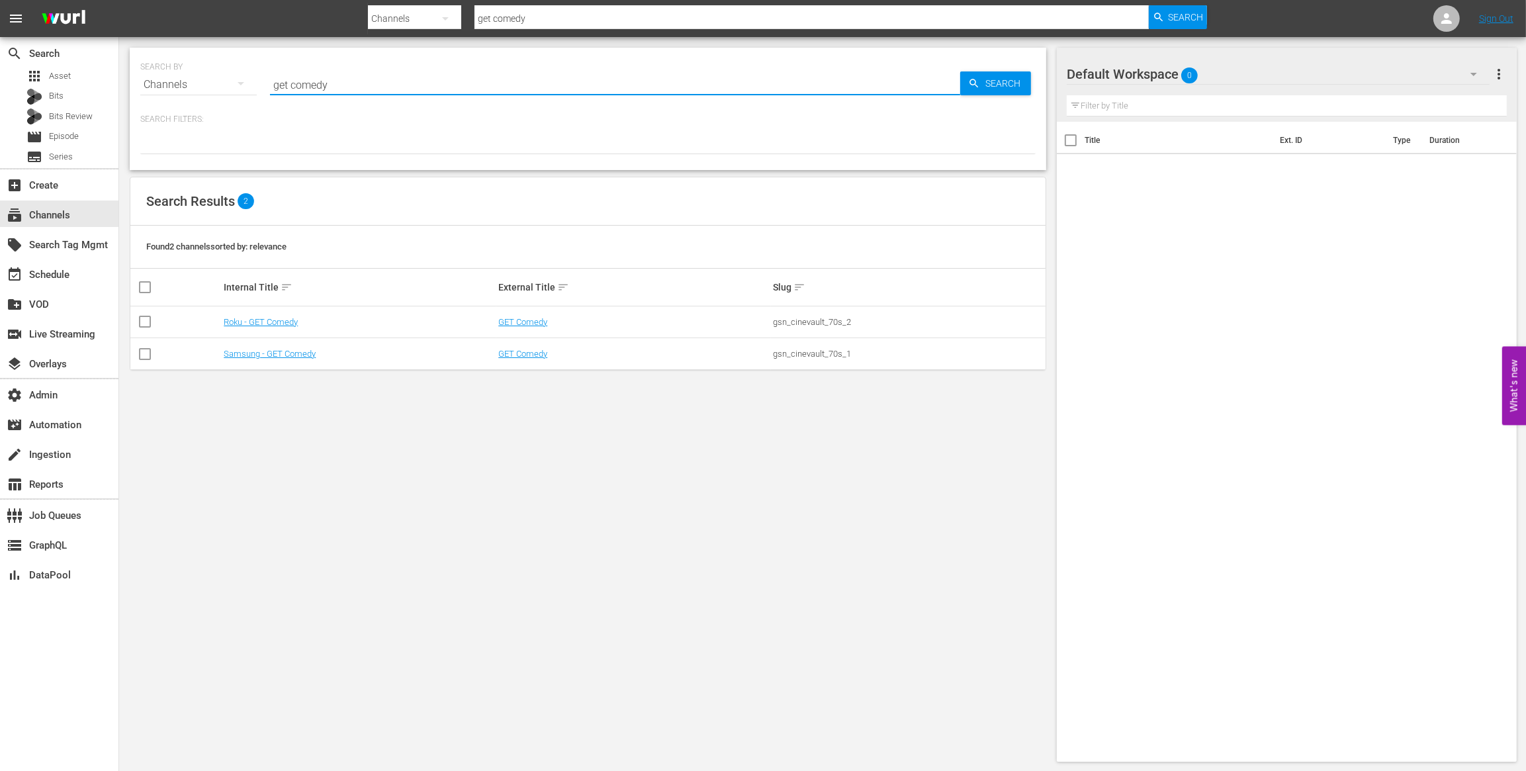
click at [543, 71] on input "get comedy" at bounding box center [615, 85] width 690 height 32
click at [542, 71] on input "get comedy" at bounding box center [615, 85] width 690 height 32
type input "sony"
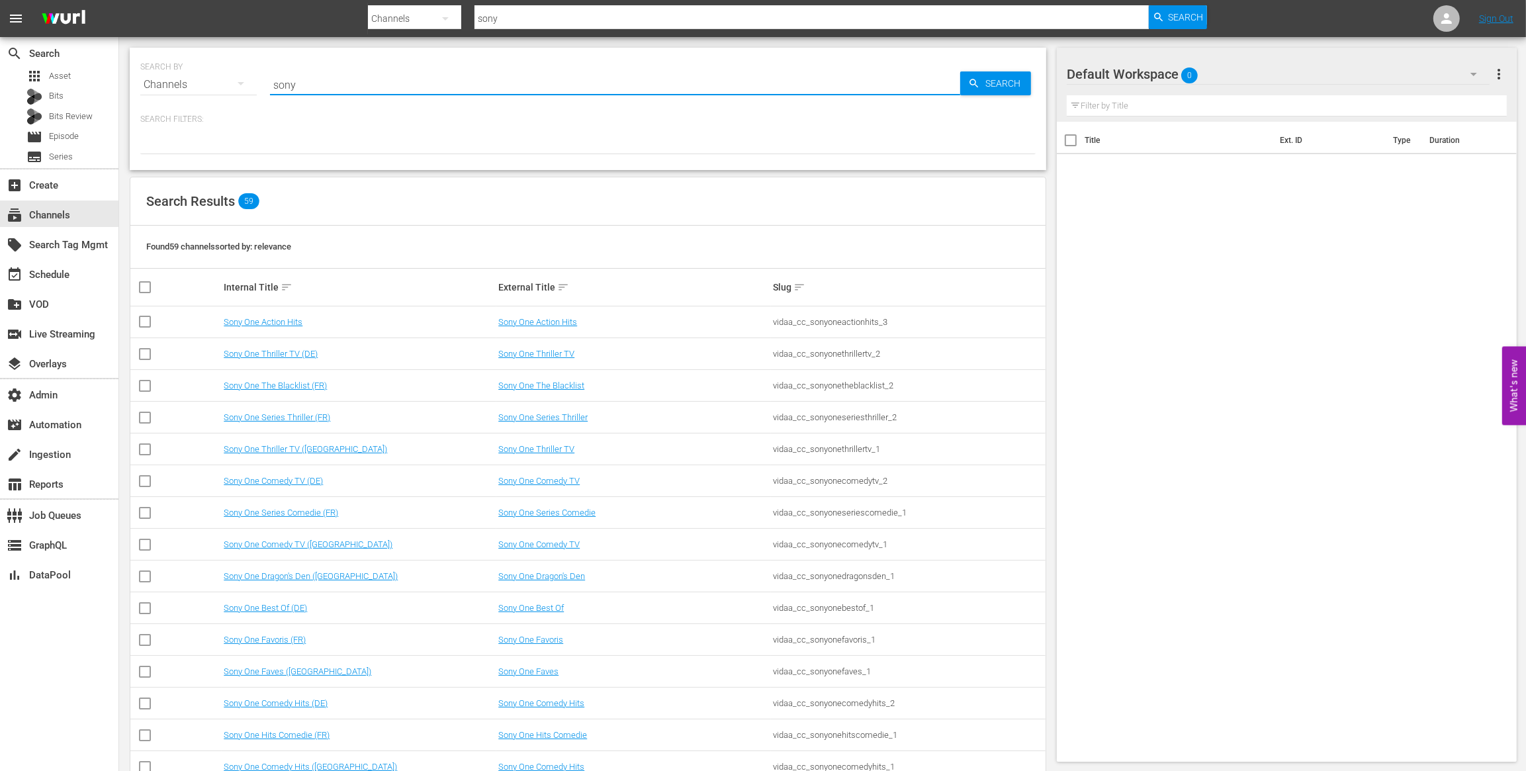
click at [1135, 344] on div "Title Ext. ID Type Duration" at bounding box center [1287, 439] width 460 height 635
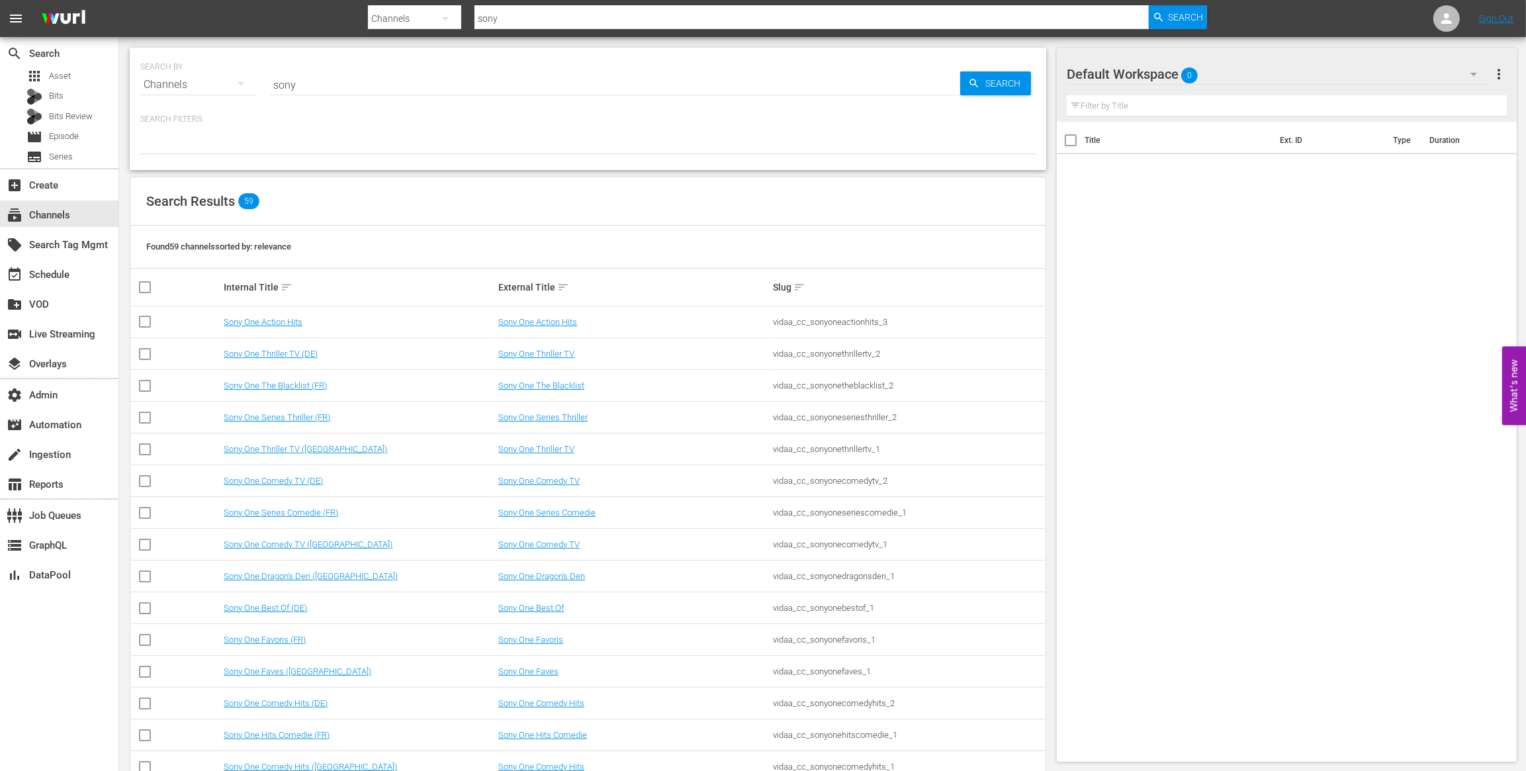
click at [454, 76] on input "sony" at bounding box center [615, 85] width 690 height 32
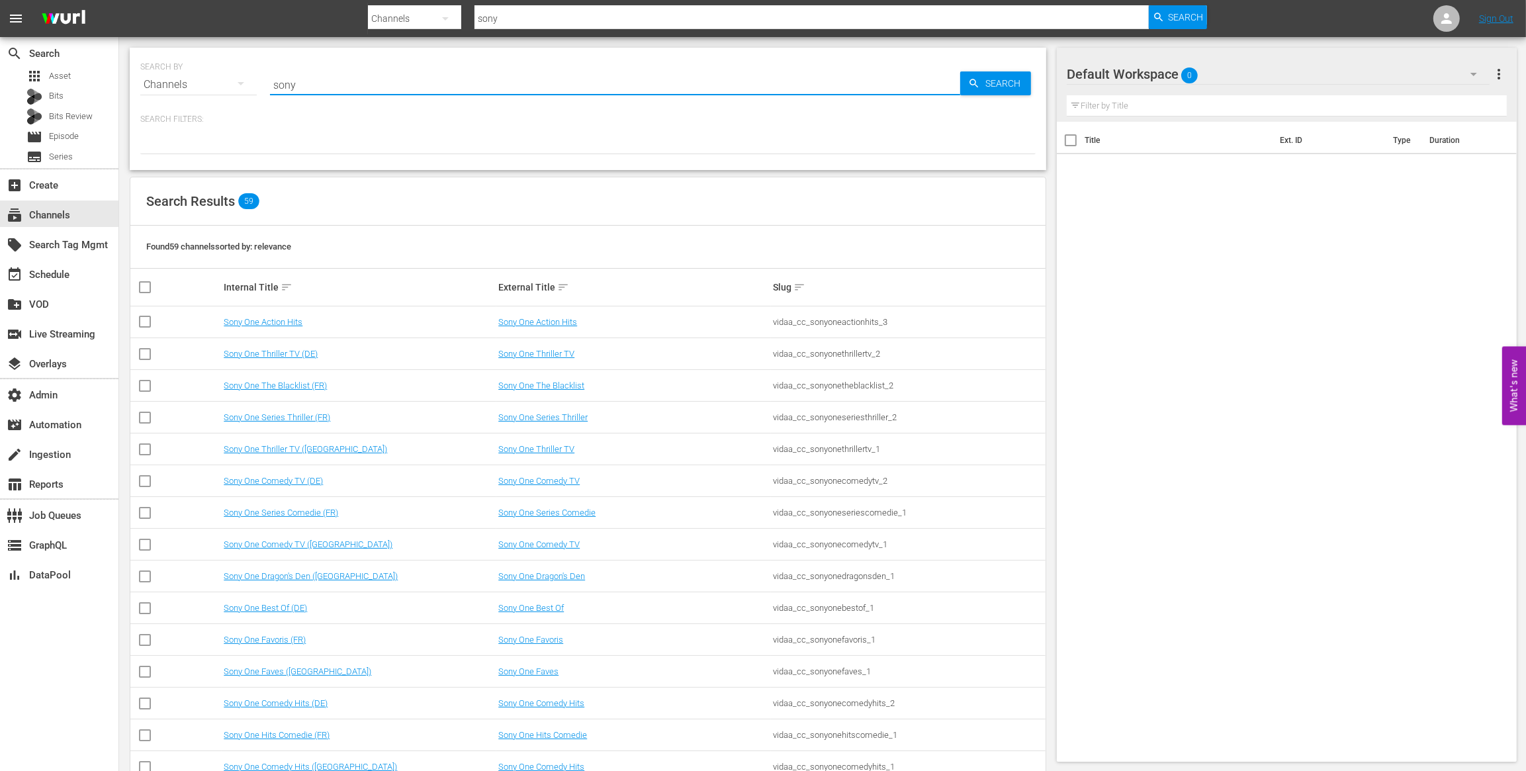
click at [453, 77] on input "sony" at bounding box center [615, 85] width 690 height 32
click at [455, 81] on input "sony" at bounding box center [615, 85] width 690 height 32
type input "get"
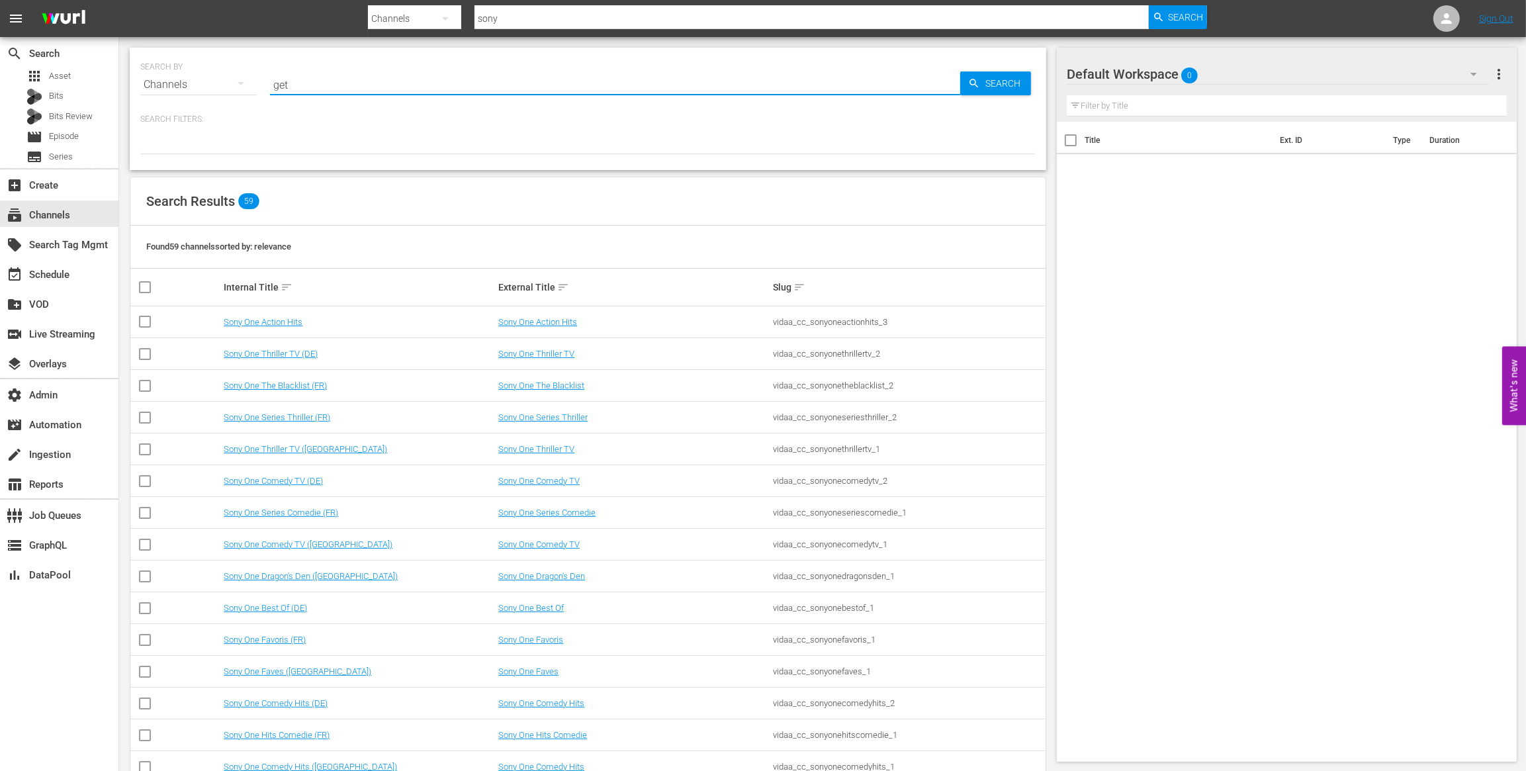
type input "get"
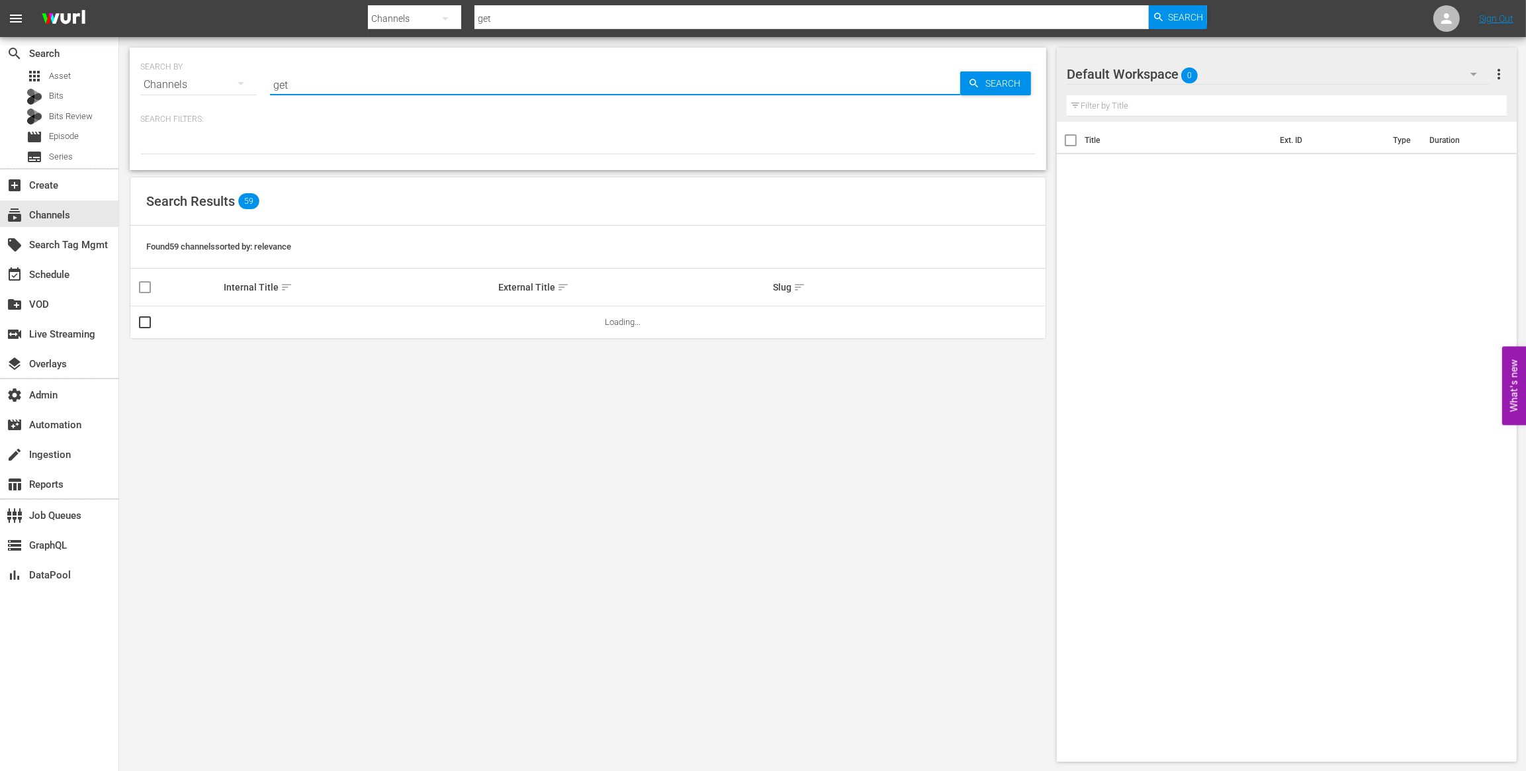
type input "get"
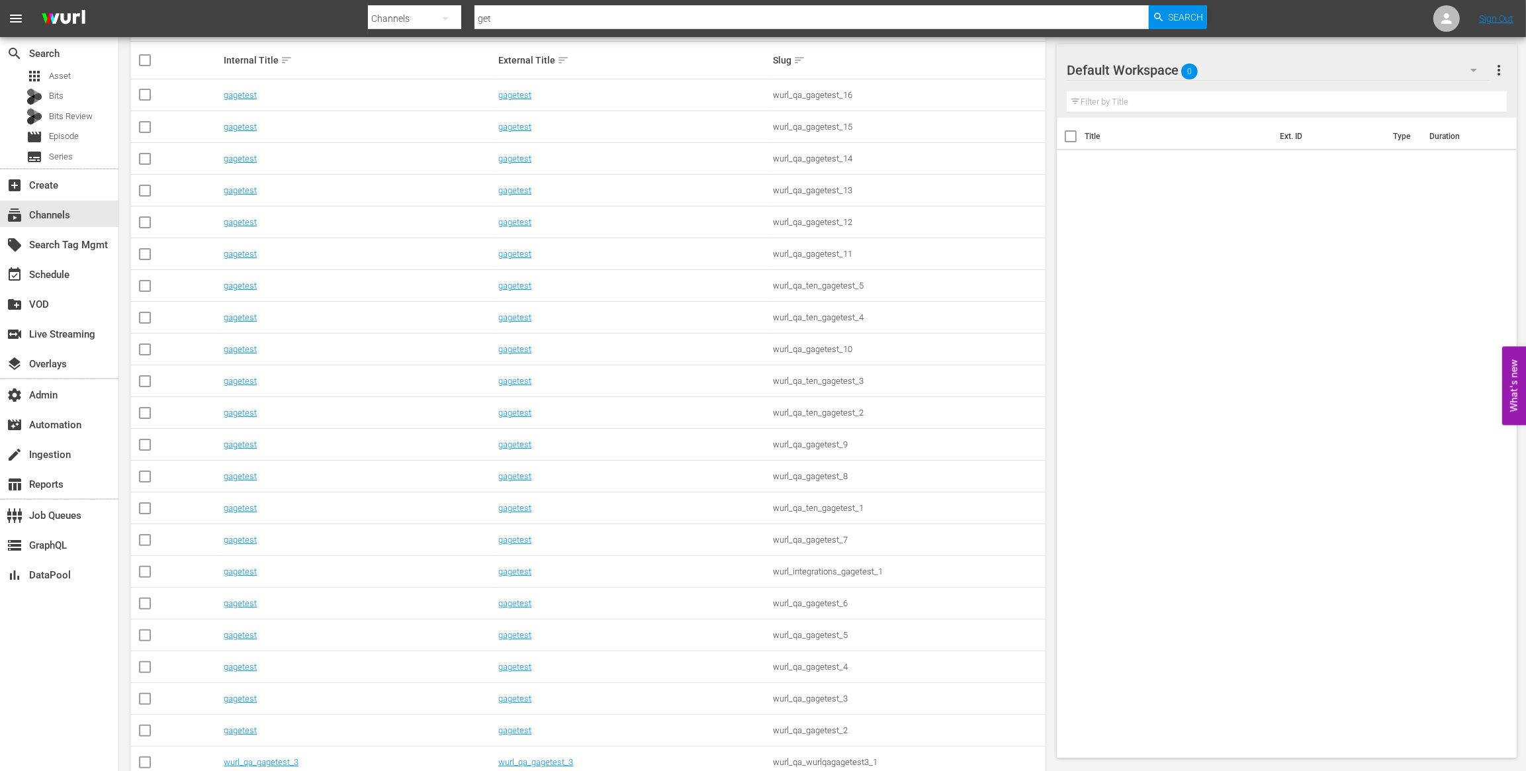
scroll to position [545, 0]
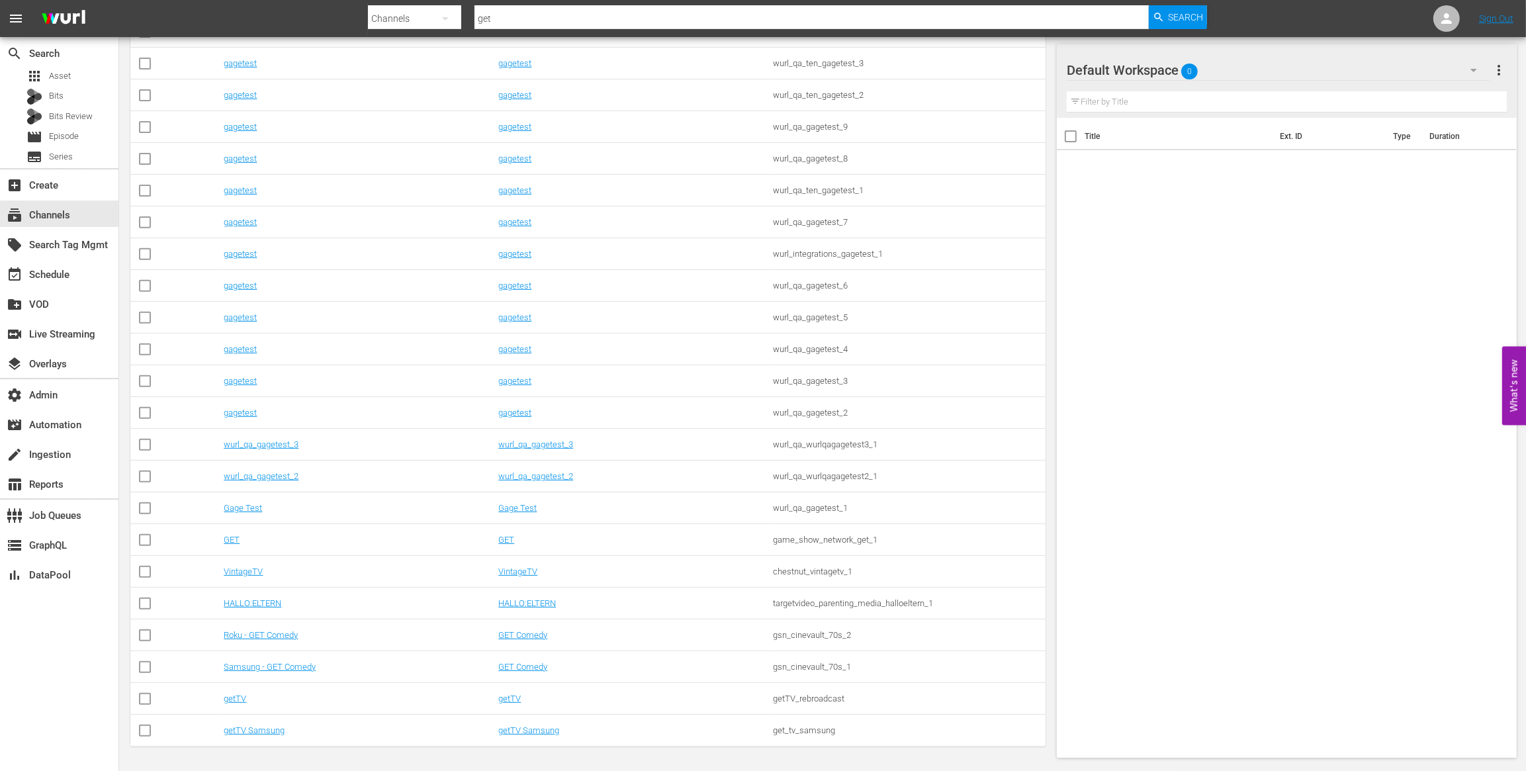
click at [554, 533] on td "GET" at bounding box center [633, 540] width 275 height 32
click at [506, 536] on link "GET" at bounding box center [506, 540] width 16 height 10
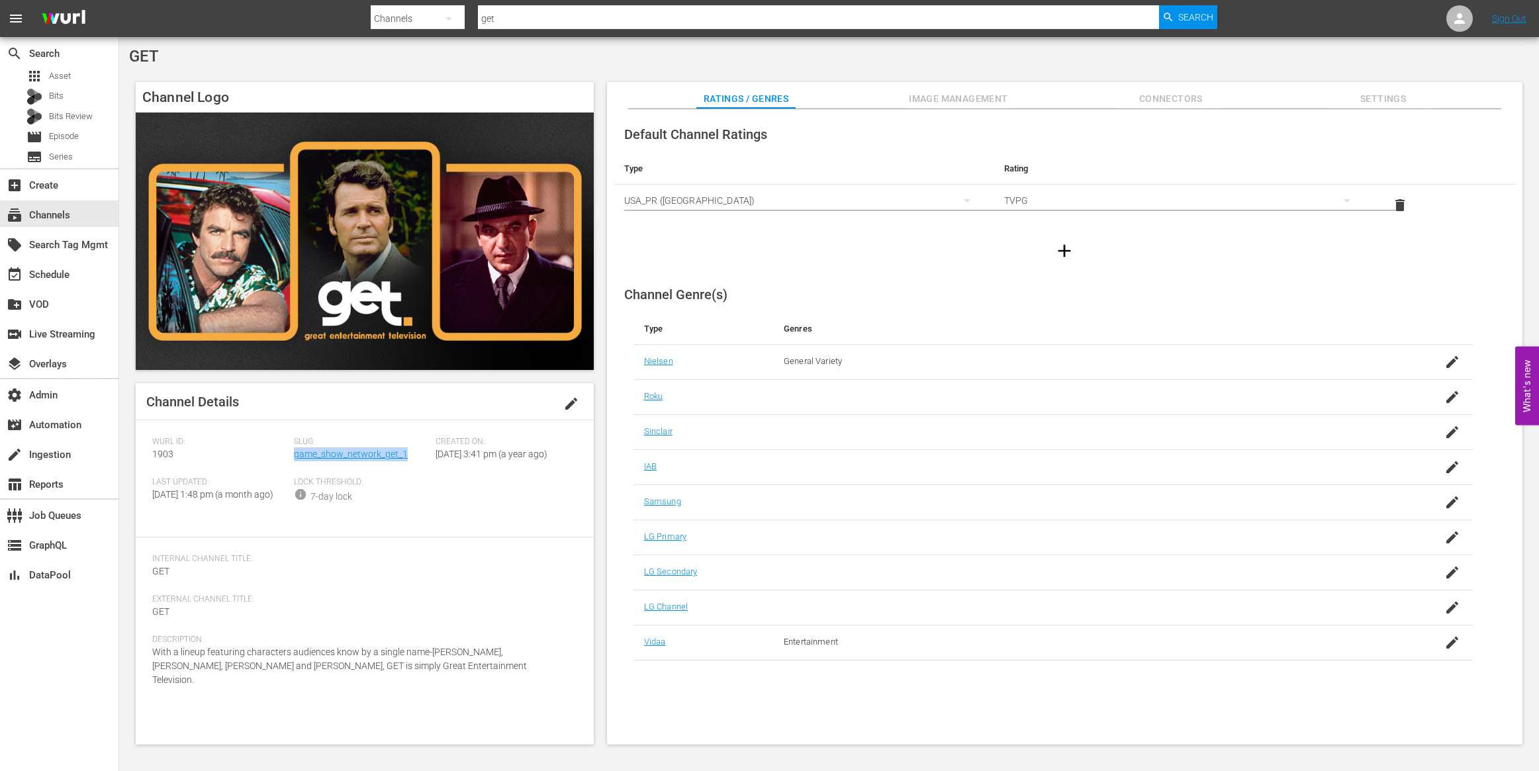
drag, startPoint x: 414, startPoint y: 454, endPoint x: 298, endPoint y: 471, distance: 116.3
click at [294, 455] on div "Slug: game_show_network_get_1" at bounding box center [365, 457] width 142 height 40
copy link "game_show_network_get_1"
drag, startPoint x: 431, startPoint y: 490, endPoint x: 415, endPoint y: 472, distance: 23.9
click at [424, 477] on div "Slug: game_show_network_get_1" at bounding box center [365, 457] width 142 height 40
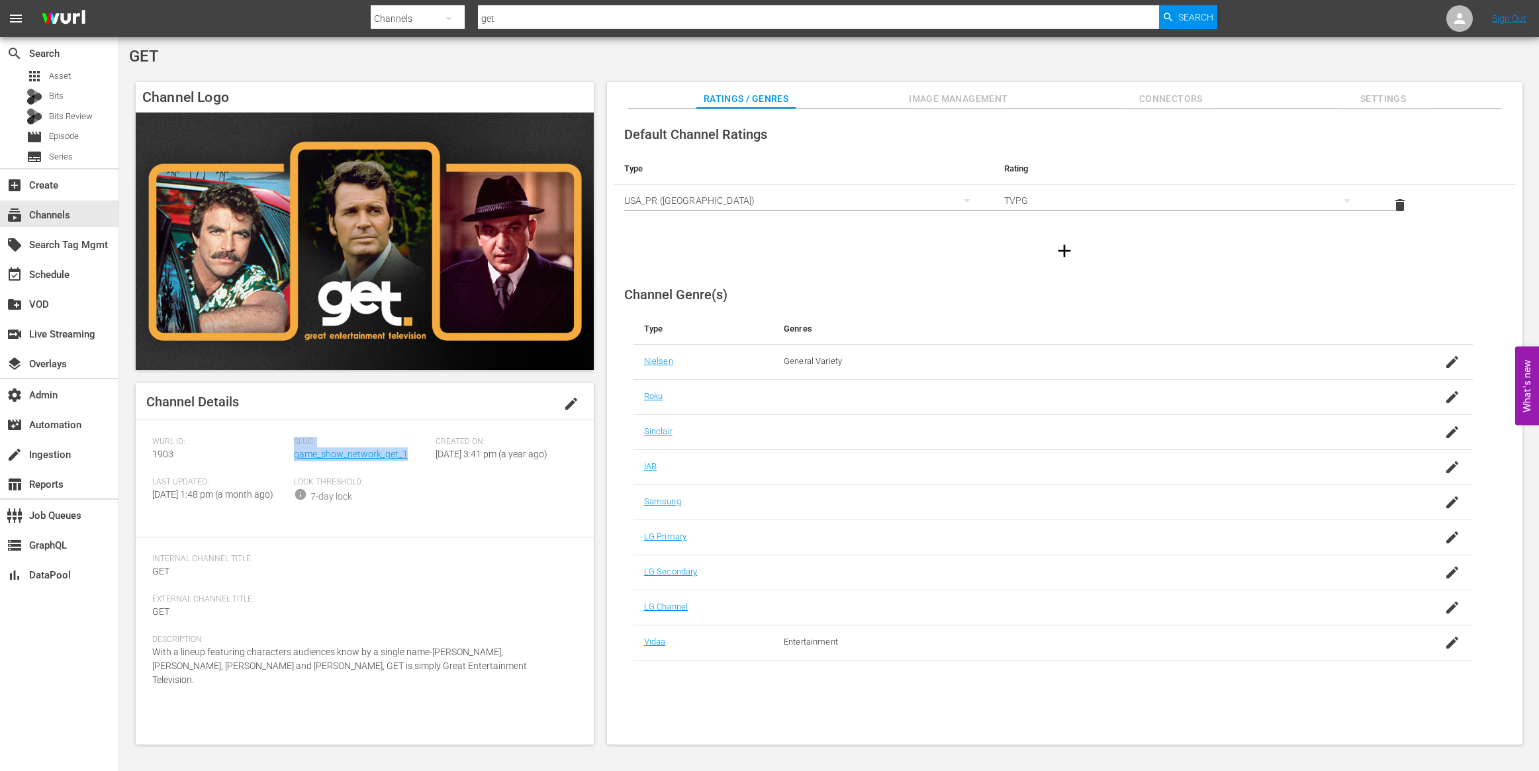
drag, startPoint x: 413, startPoint y: 456, endPoint x: 291, endPoint y: 457, distance: 122.4
click at [291, 457] on div "[PERSON_NAME] ID: 1903 Slug: game_show_network_get_1 Created On: [DATE] 3:41 pm…" at bounding box center [364, 479] width 425 height 84
click at [422, 461] on div "Slug: game_show_network_get_1" at bounding box center [365, 457] width 142 height 40
drag, startPoint x: 410, startPoint y: 454, endPoint x: 392, endPoint y: 470, distance: 24.4
click at [294, 456] on div "Slug: game_show_network_get_1" at bounding box center [365, 457] width 142 height 40
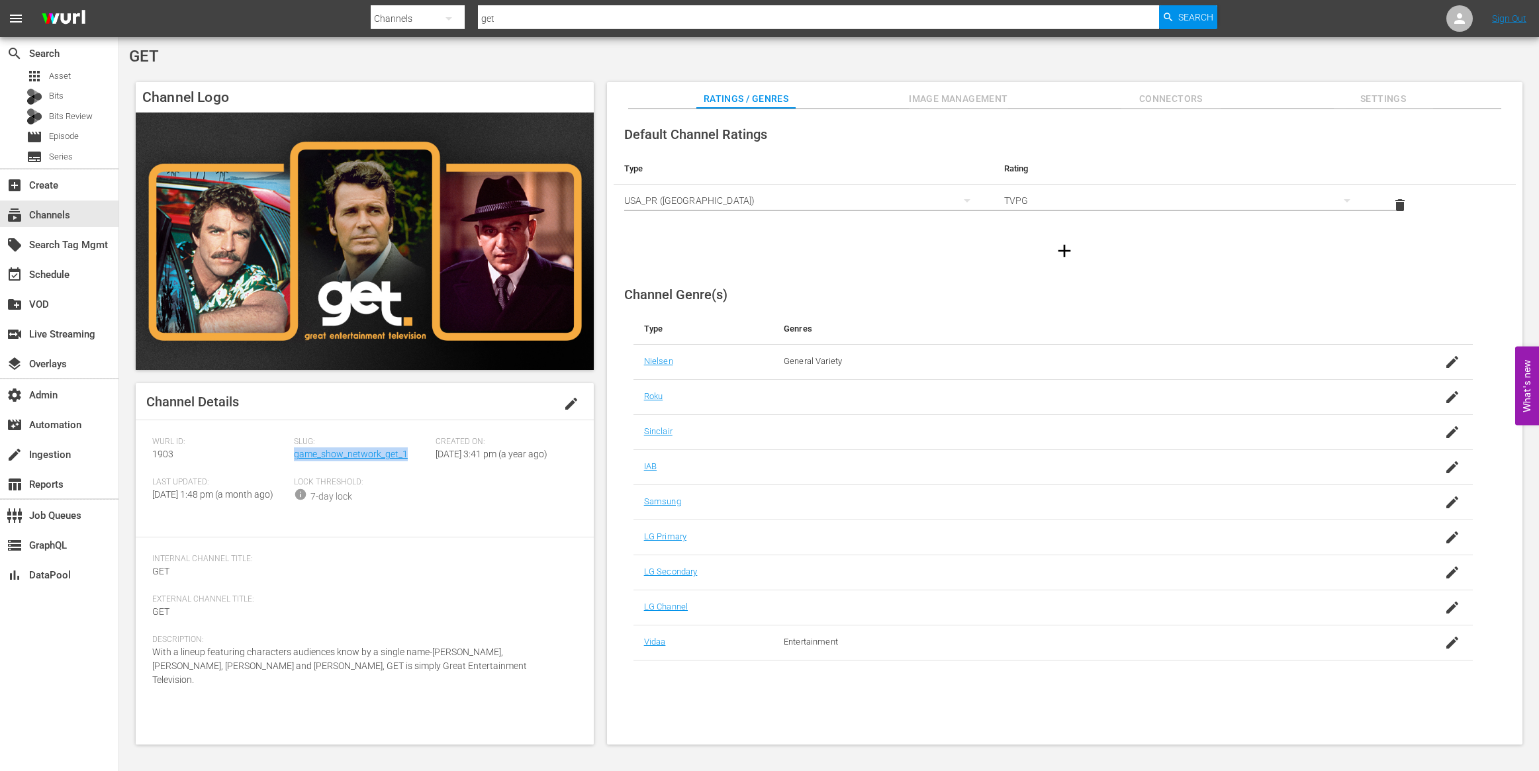
copy link "game_show_network_get_1"
click at [42, 271] on div "event_available Schedule" at bounding box center [37, 273] width 74 height 12
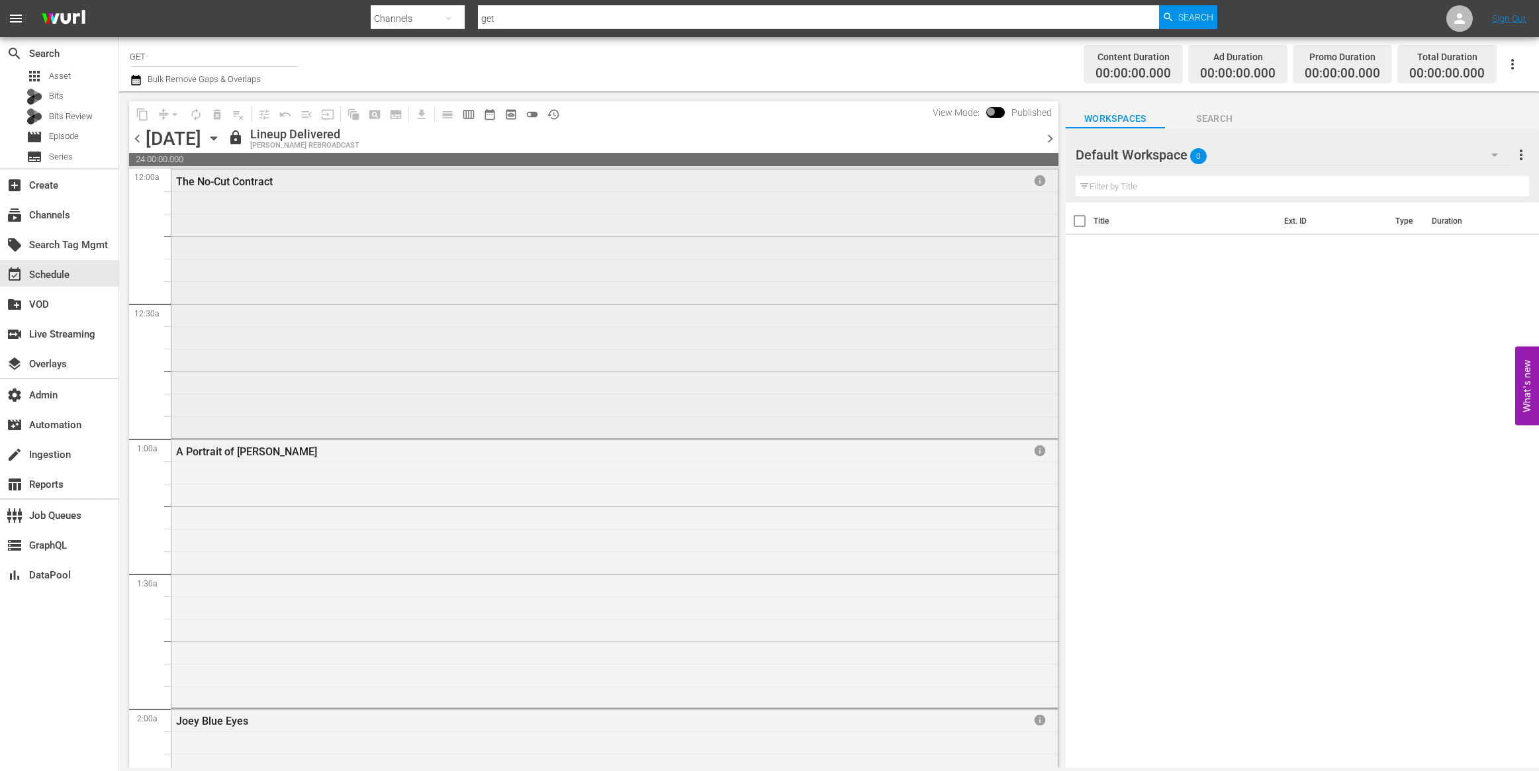
click at [964, 221] on div "The No-Cut Contract info" at bounding box center [614, 302] width 886 height 266
